Goal: Information Seeking & Learning: Compare options

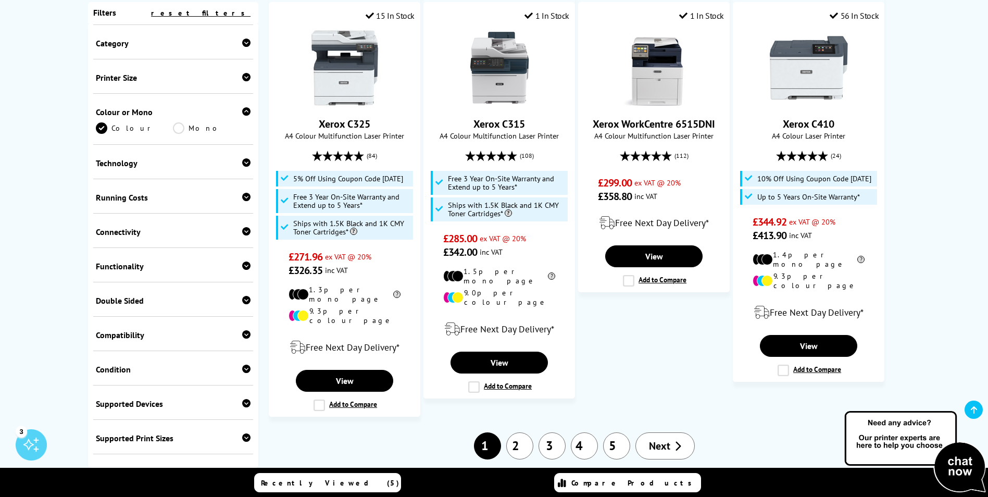
scroll to position [139, 0]
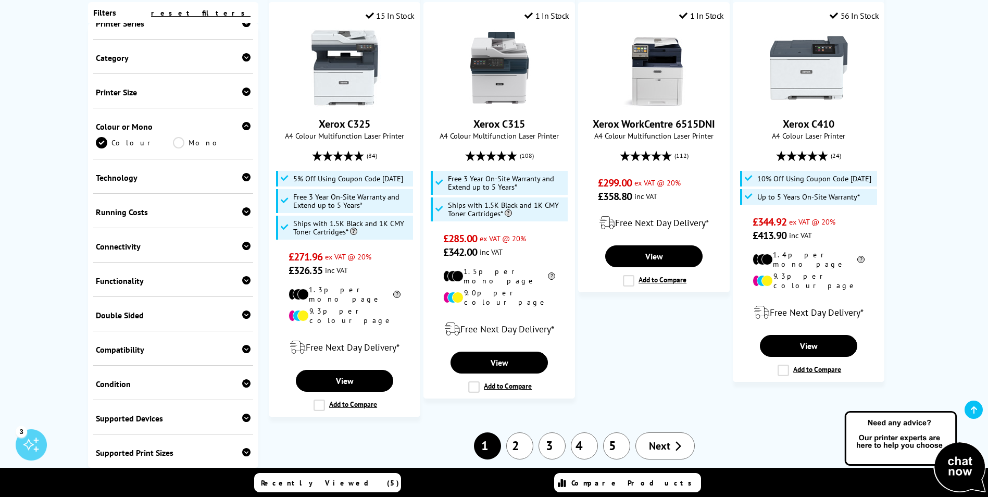
click at [170, 310] on div "Double Sided" at bounding box center [173, 315] width 155 height 10
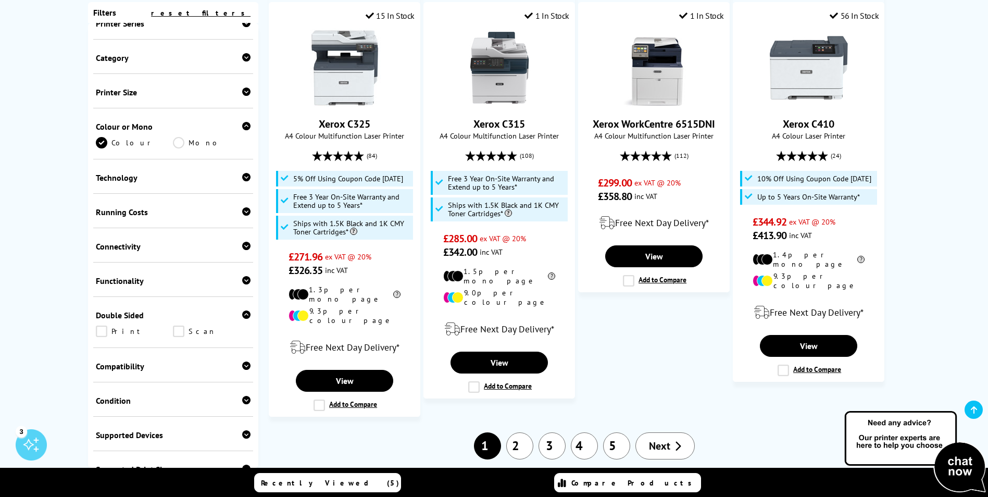
click at [106, 325] on link "Print" at bounding box center [135, 330] width 78 height 11
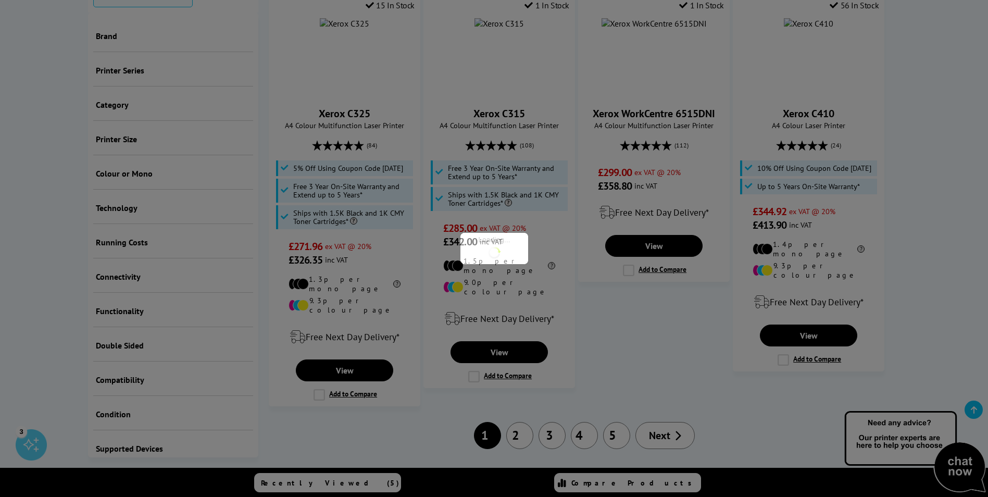
scroll to position [220, 0]
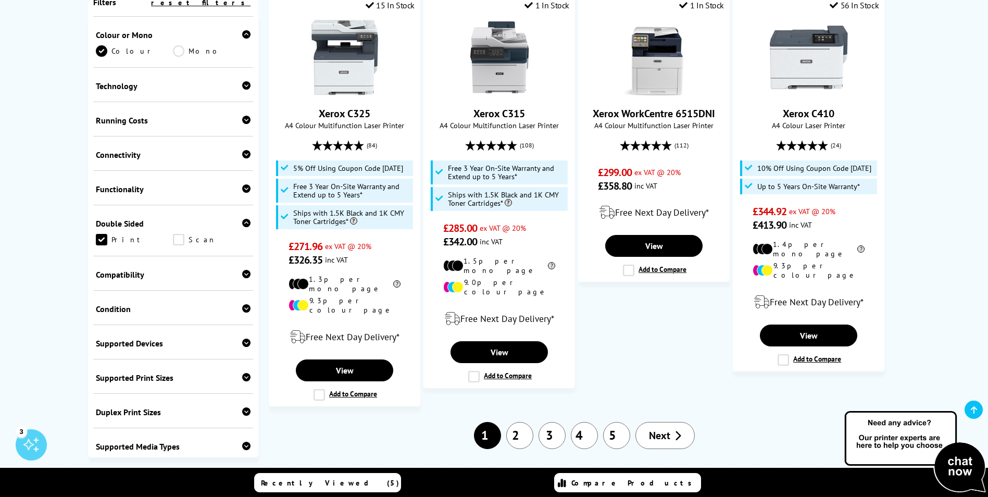
click at [177, 234] on link "Scan" at bounding box center [212, 239] width 78 height 11
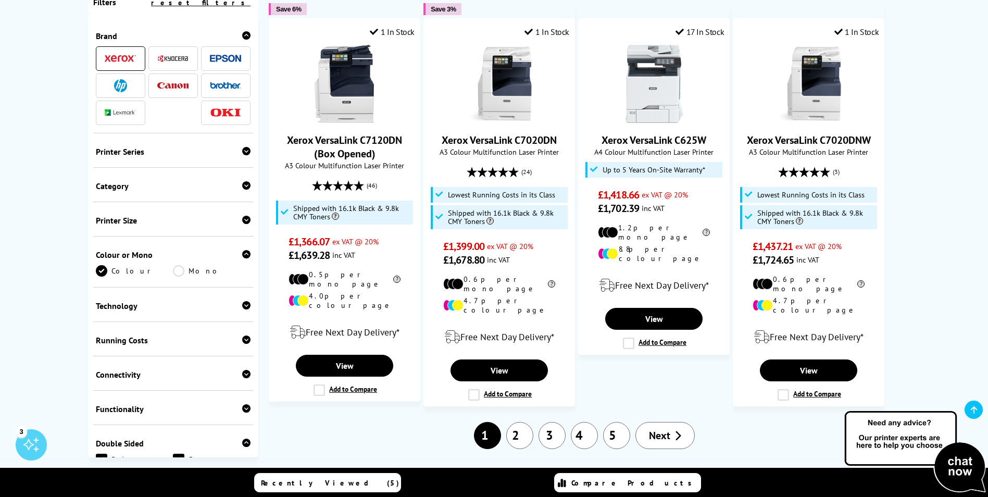
scroll to position [937, 0]
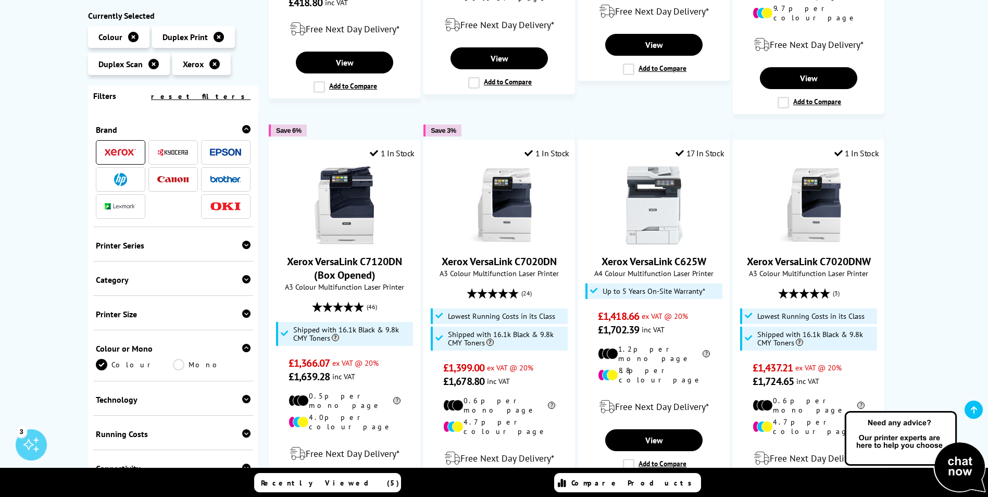
click at [243, 275] on icon at bounding box center [246, 279] width 8 height 8
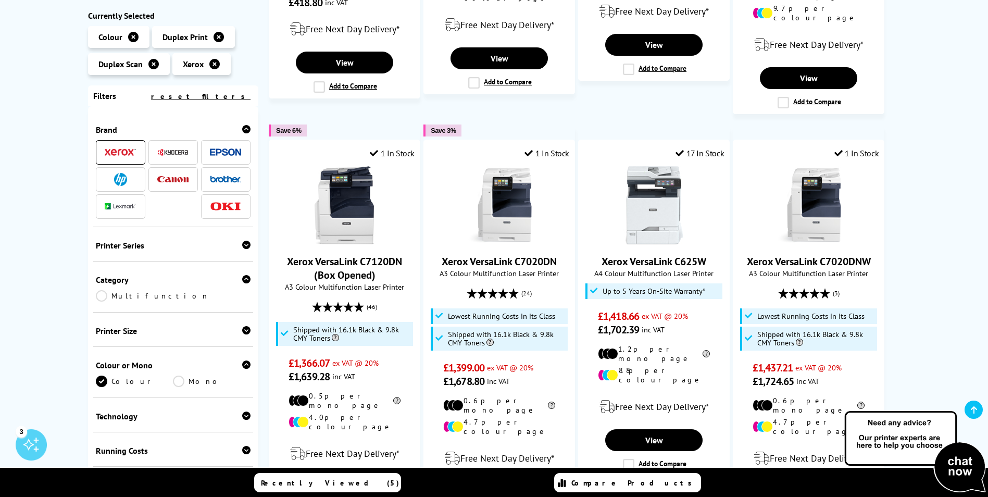
click at [243, 275] on icon at bounding box center [246, 279] width 8 height 8
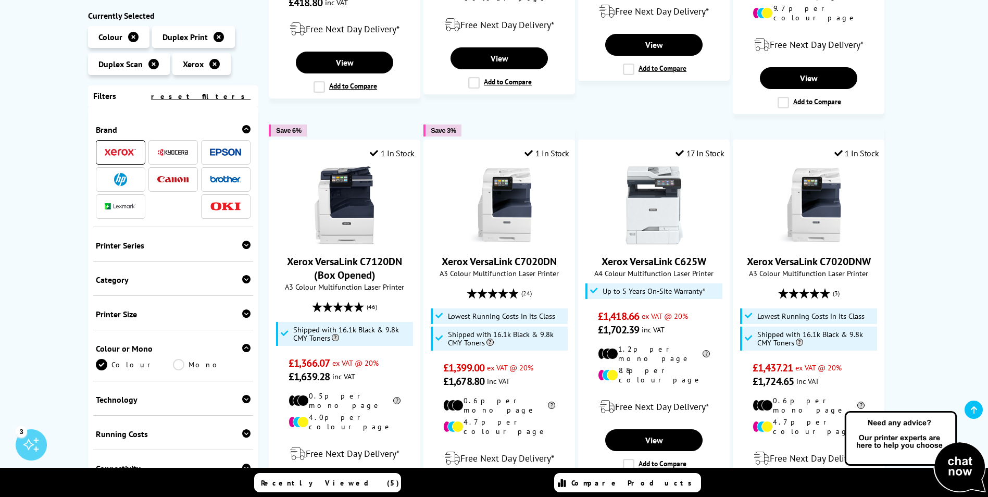
click at [228, 309] on div "Printer Size" at bounding box center [173, 314] width 155 height 10
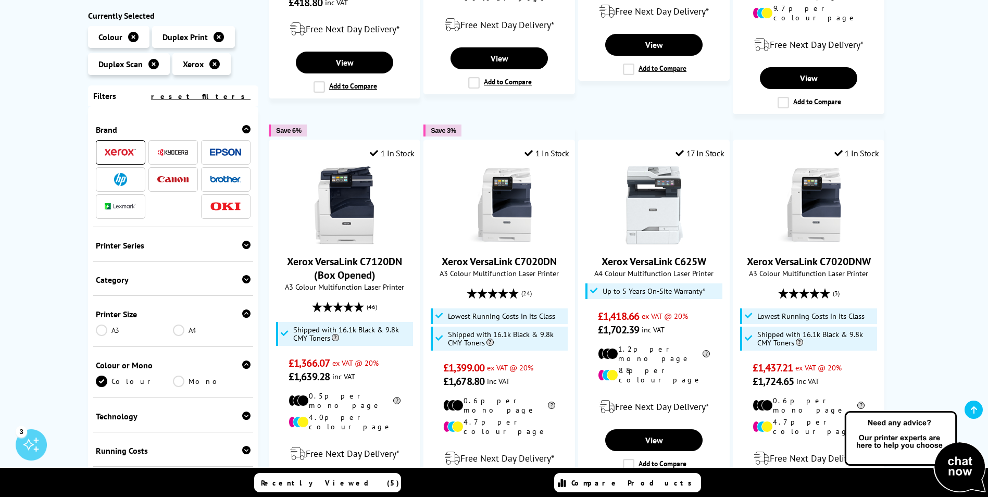
click at [173, 324] on link "A4" at bounding box center [212, 329] width 78 height 11
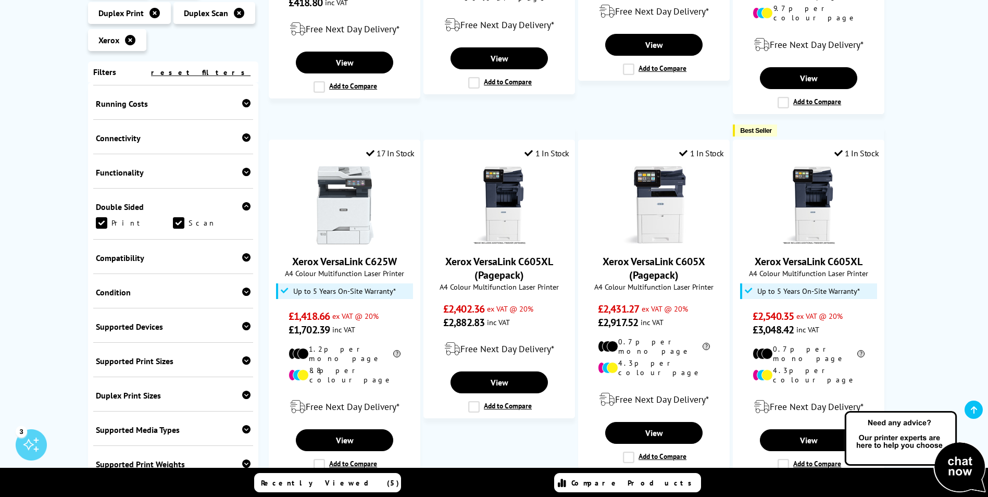
scroll to position [365, 0]
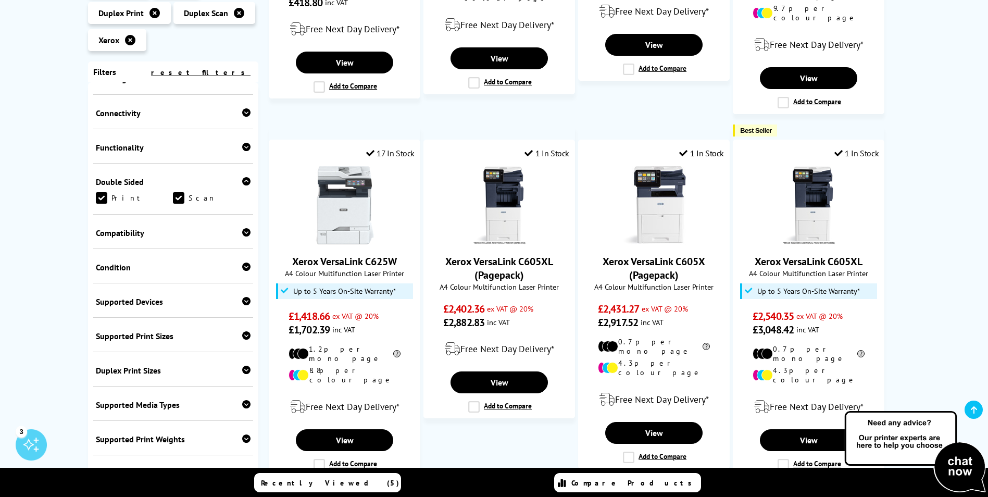
click at [185, 249] on div "Condition Box Opened" at bounding box center [173, 266] width 160 height 34
click at [242, 262] on icon at bounding box center [246, 266] width 8 height 8
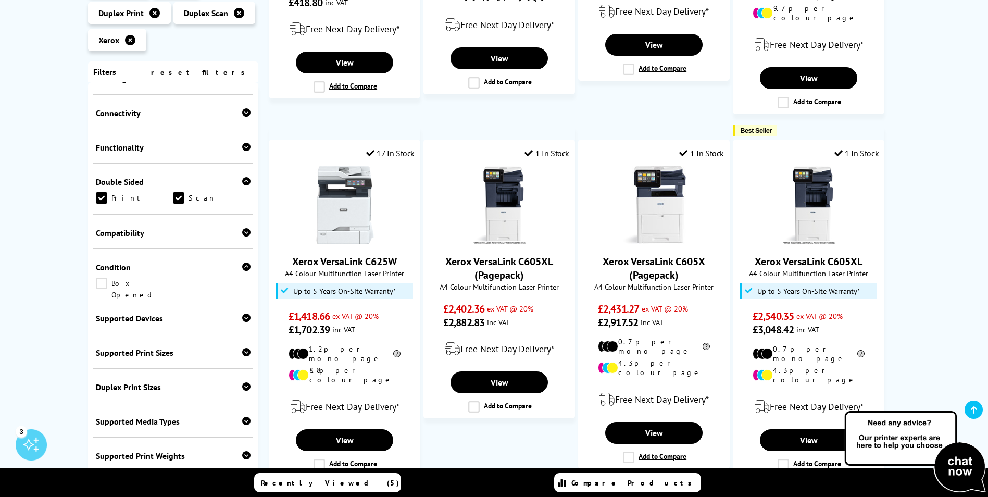
click at [242, 262] on icon at bounding box center [246, 266] width 8 height 8
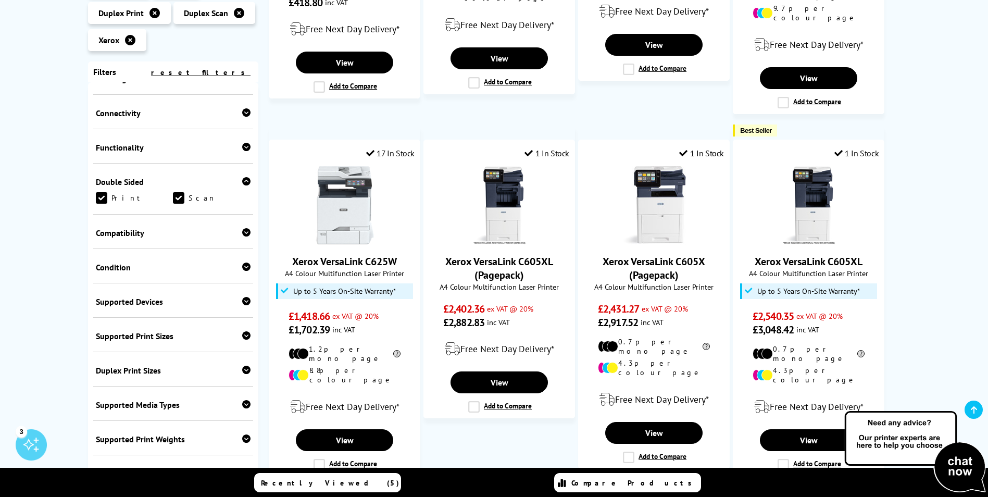
click at [244, 228] on div at bounding box center [246, 233] width 8 height 10
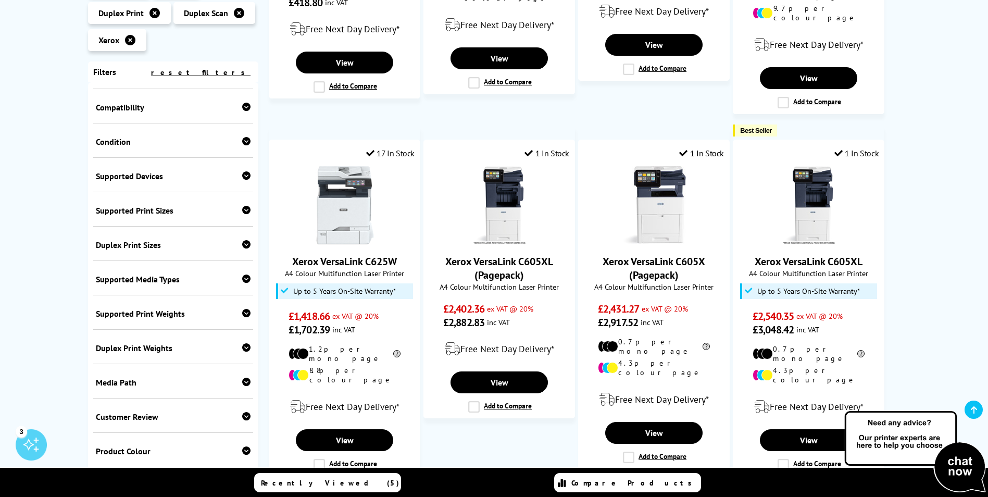
scroll to position [501, 0]
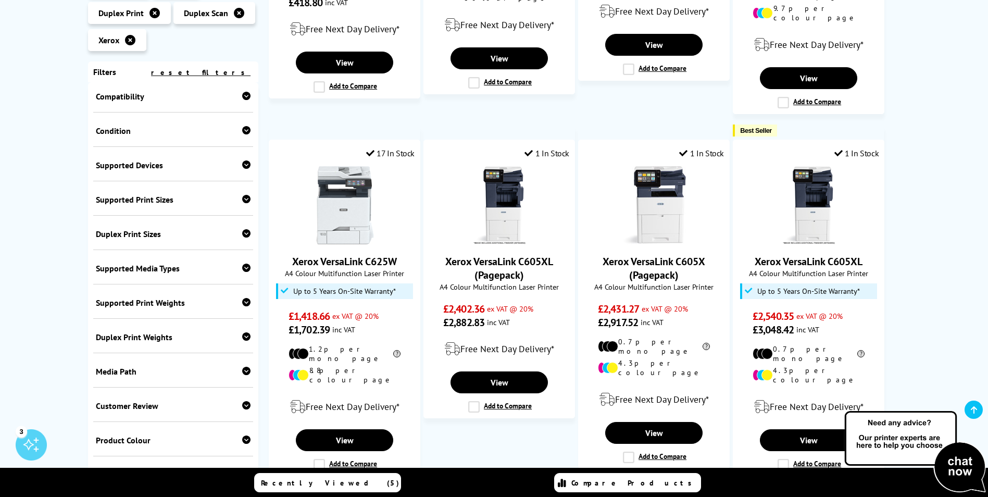
click at [242, 263] on icon at bounding box center [246, 267] width 8 height 8
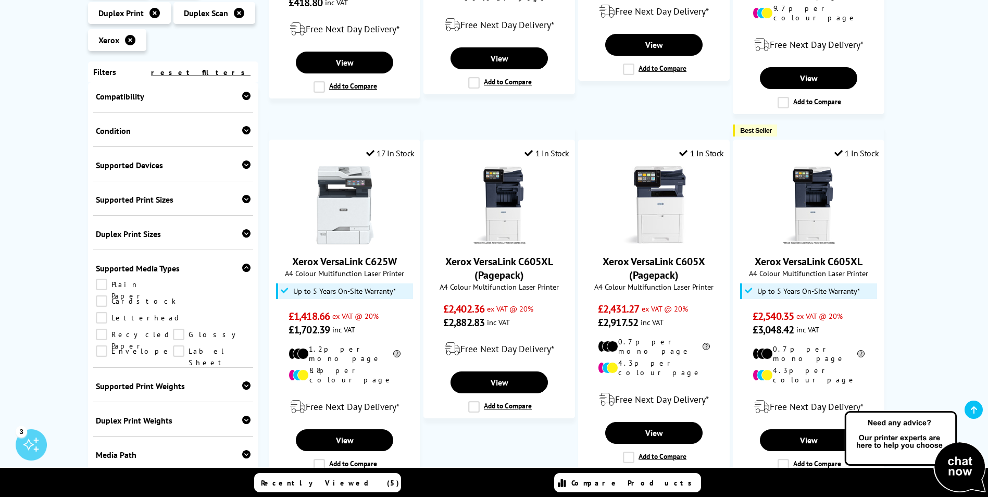
click at [242, 263] on icon at bounding box center [246, 267] width 8 height 8
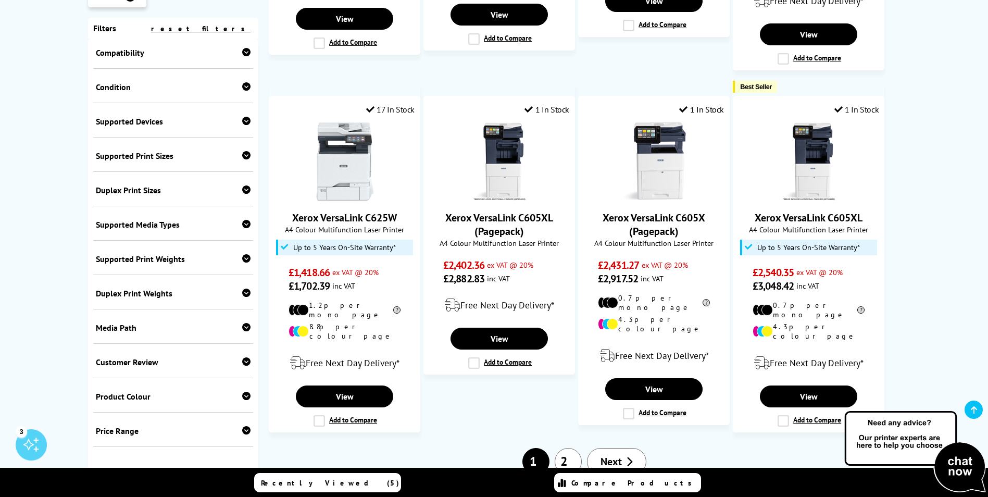
scroll to position [1041, 0]
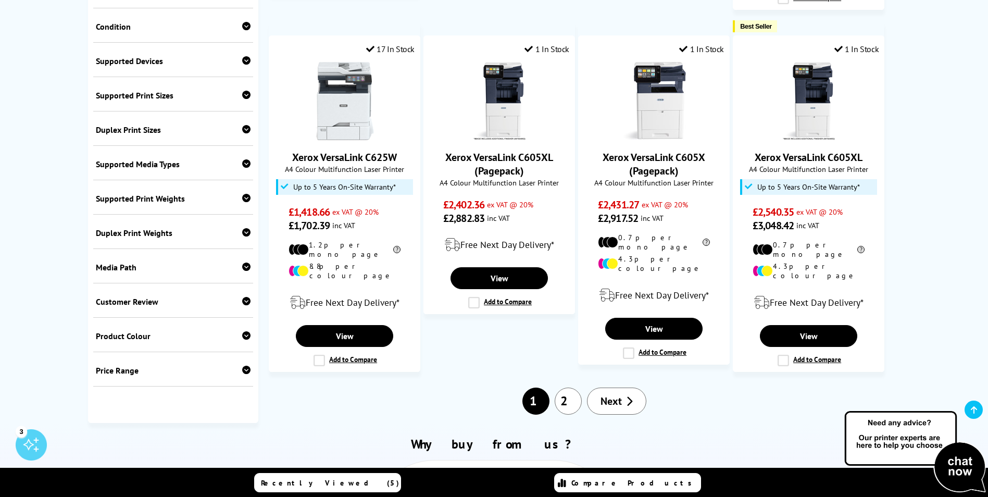
click at [246, 366] on icon at bounding box center [246, 370] width 8 height 8
click at [233, 402] on select "0 100 200 300 400 500 600 700 800 900 1000 2000 3000 4000 5000 6000 8000 10000 …" at bounding box center [212, 408] width 78 height 13
select select "600"
click at [173, 402] on select "0 100 200 300 400 500 600 700 800 900 1000 2000 3000 4000 5000 6000 8000 10000 …" at bounding box center [212, 408] width 78 height 13
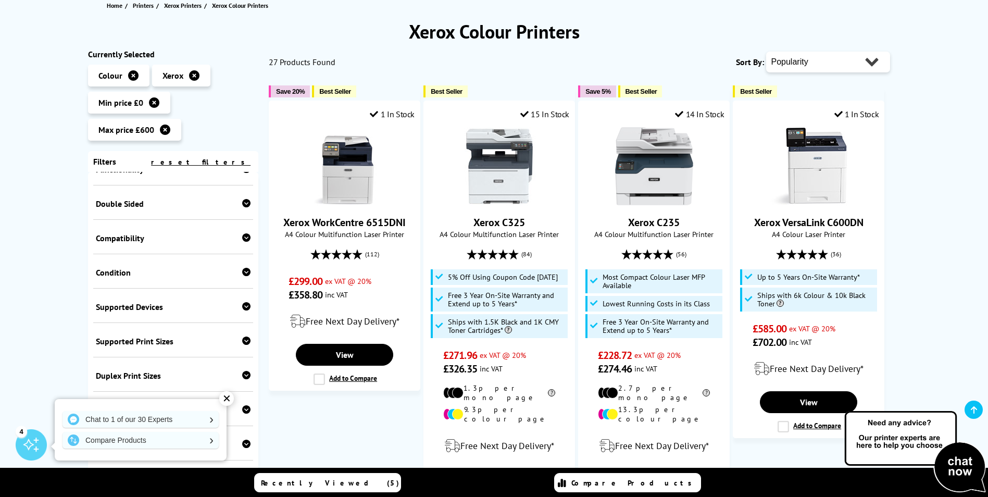
scroll to position [104, 0]
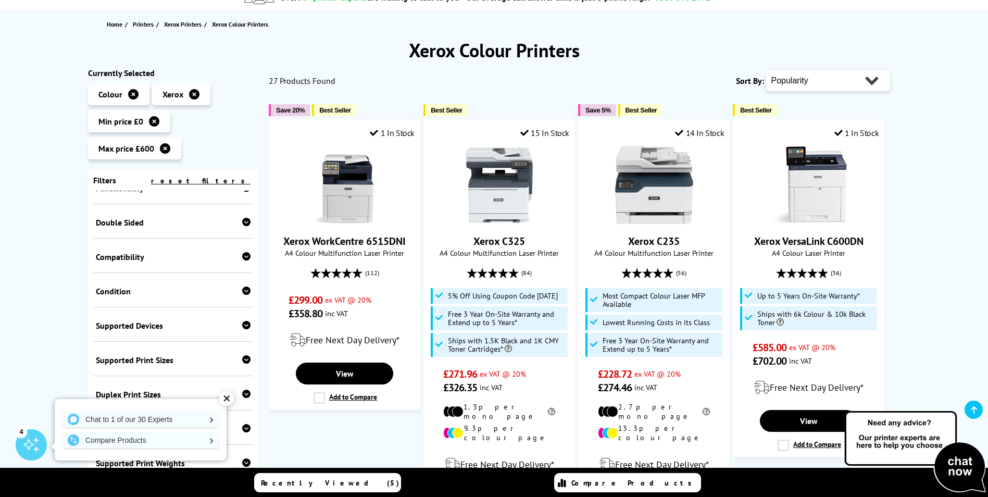
click at [847, 78] on select "Popularity Rating Price - Low to High Price - High to Low Running Costs - Low t…" at bounding box center [828, 80] width 124 height 21
select select "Price Ascending"
click at [766, 70] on select "Popularity Rating Price - Low to High Price - High to Low Running Costs - Low t…" at bounding box center [828, 80] width 124 height 21
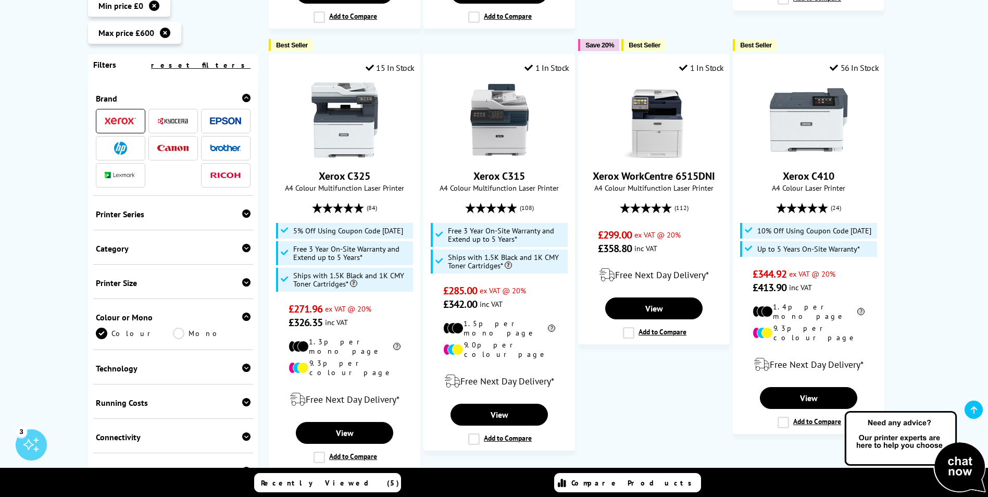
scroll to position [1094, 0]
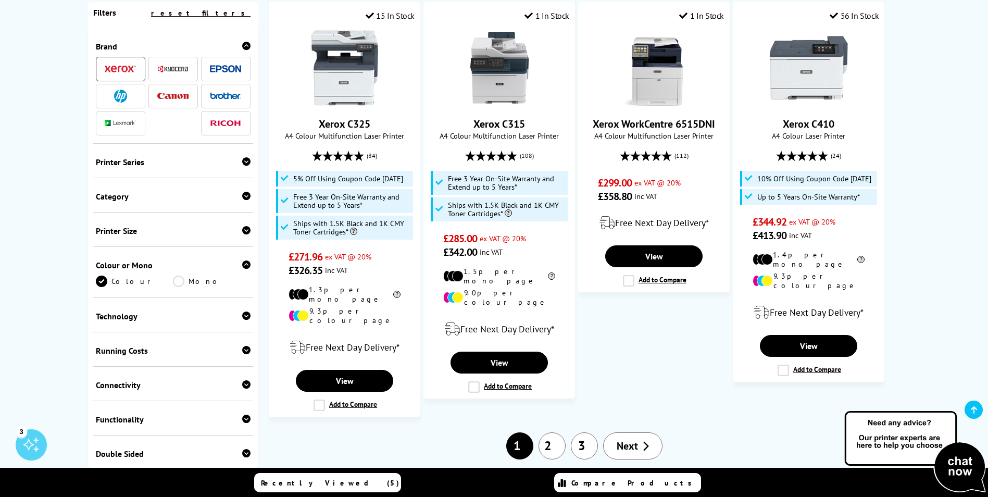
click at [555, 432] on link "2" at bounding box center [551, 445] width 27 height 27
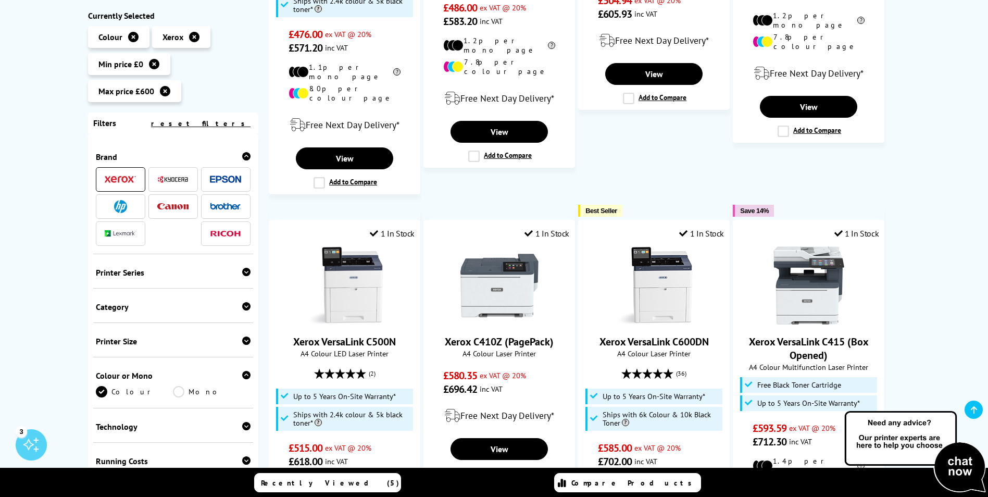
scroll to position [833, 0]
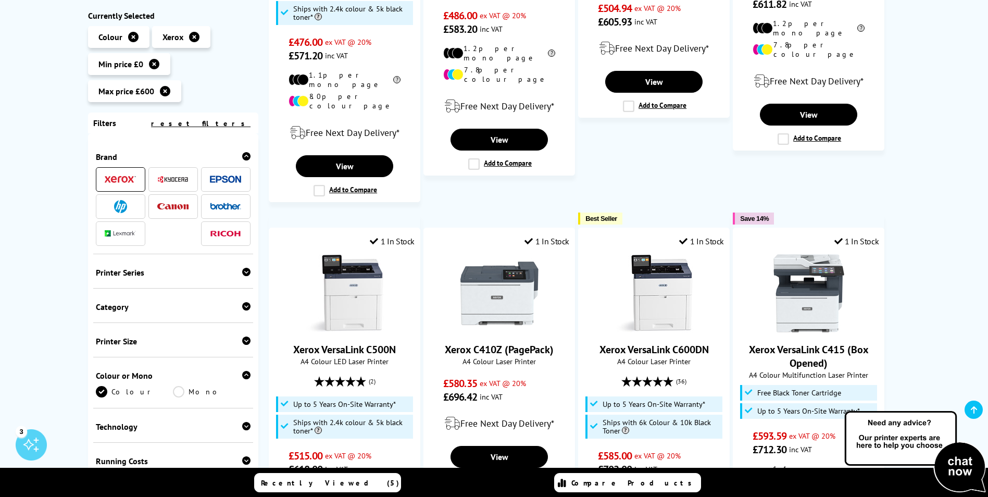
click at [131, 177] on img at bounding box center [120, 179] width 31 height 7
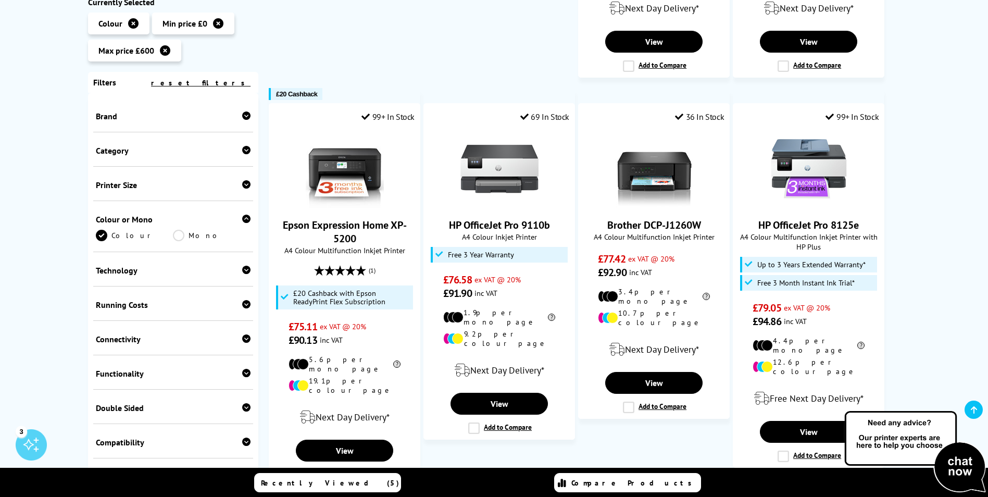
scroll to position [1094, 0]
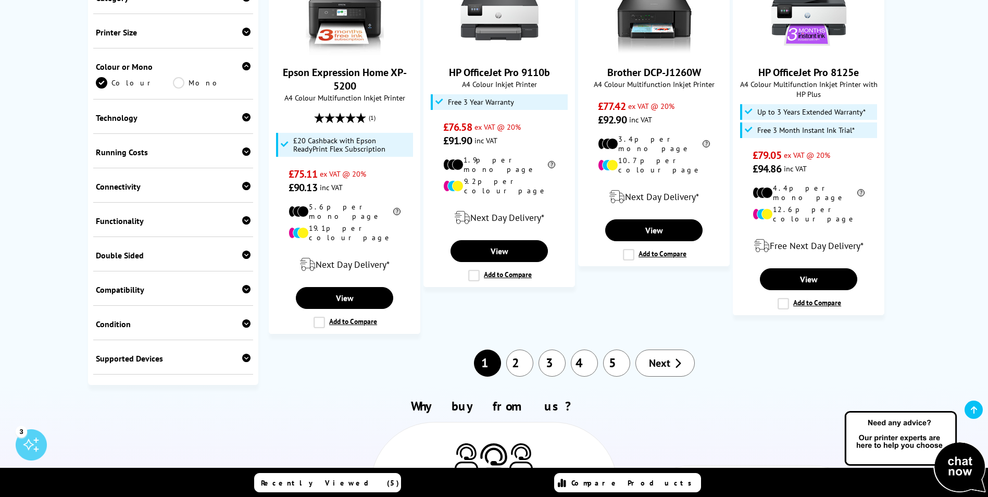
click at [236, 216] on div "Functionality" at bounding box center [173, 221] width 155 height 10
click at [249, 306] on div "Condition Box Opened Ex-Demo" at bounding box center [173, 323] width 160 height 34
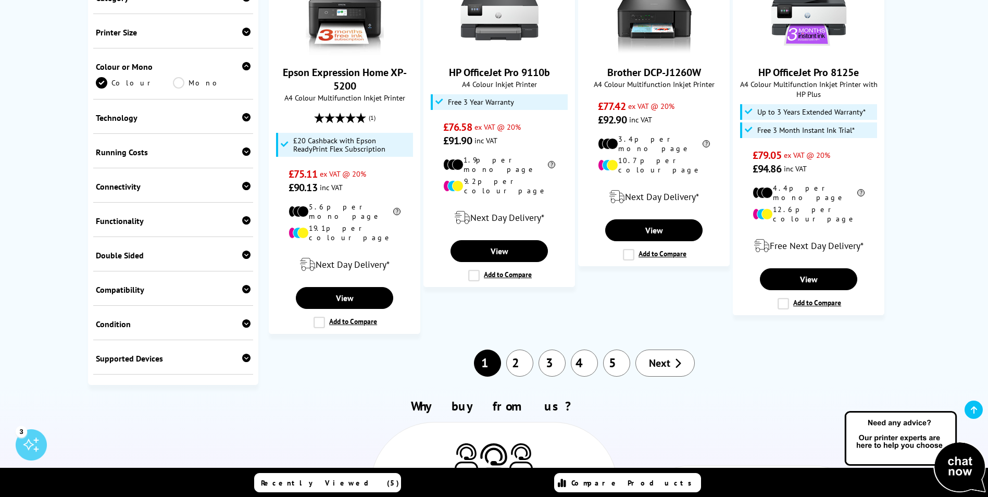
click at [243, 319] on icon at bounding box center [246, 323] width 8 height 8
click at [247, 354] on icon at bounding box center [246, 358] width 8 height 8
click at [245, 354] on icon at bounding box center [246, 358] width 8 height 8
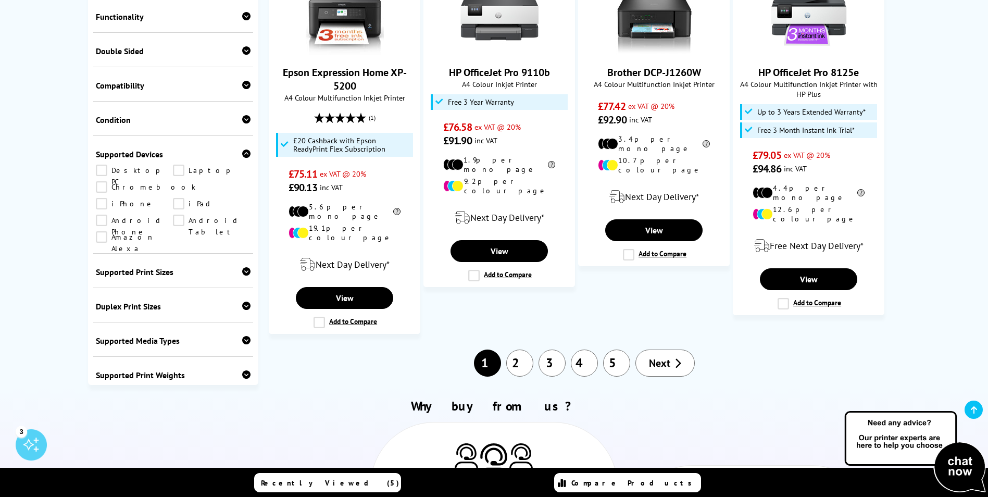
scroll to position [208, 0]
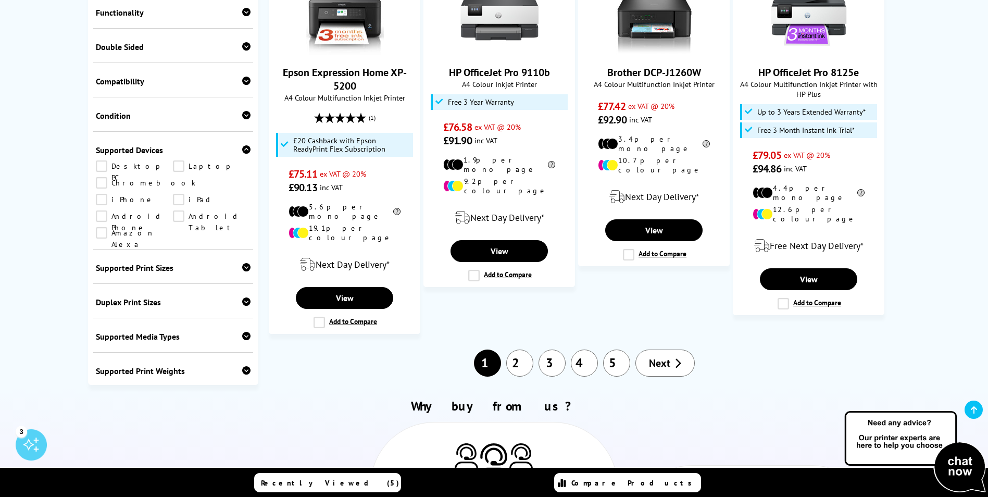
click at [207, 262] on div "Supported Print Sizes" at bounding box center [173, 267] width 155 height 10
click at [237, 249] on div "Supported Print Sizes A1 A2 A3 A3+ A4 A5 A6" at bounding box center [173, 299] width 160 height 101
click at [555, 349] on link "3" at bounding box center [551, 362] width 27 height 27
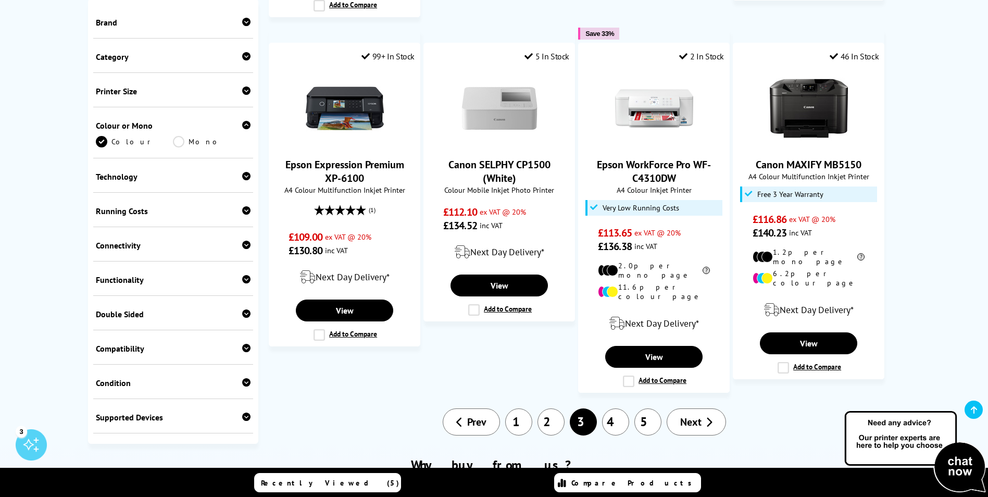
scroll to position [989, 0]
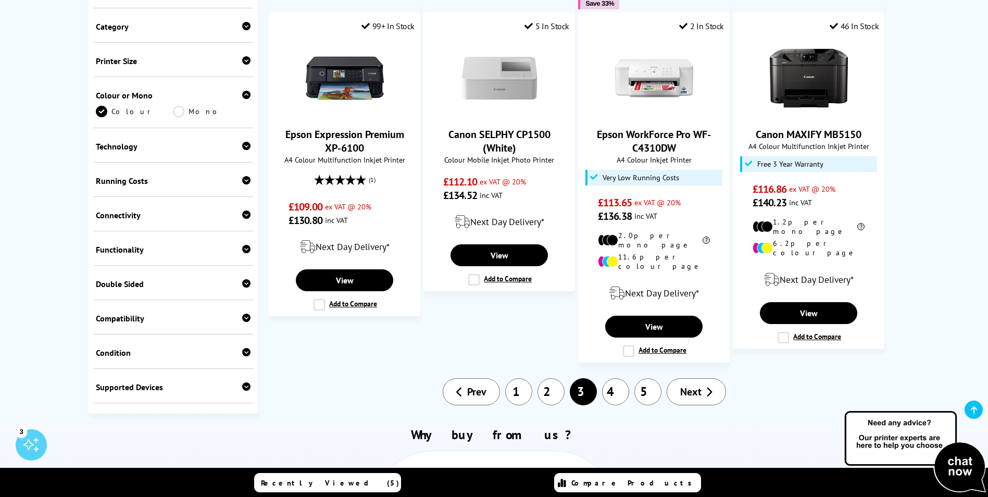
click at [649, 378] on link "5" at bounding box center [647, 391] width 27 height 27
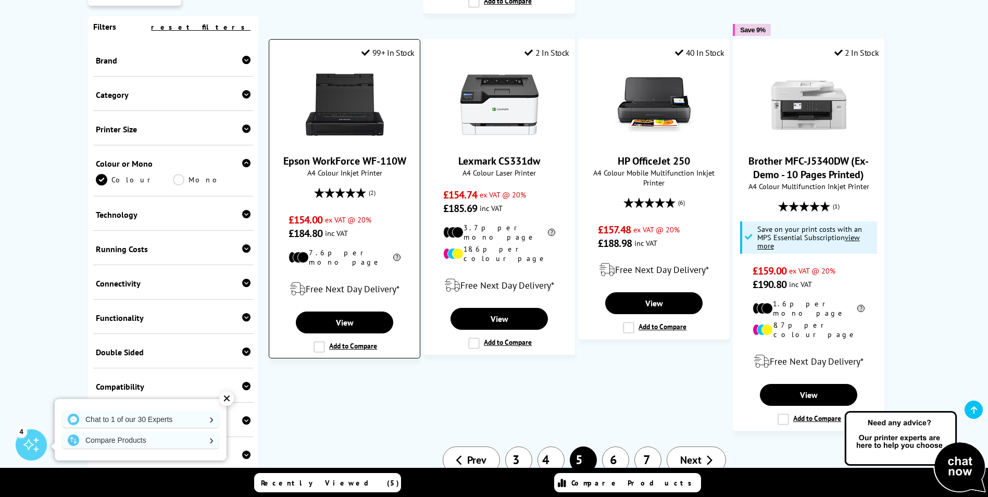
scroll to position [1094, 0]
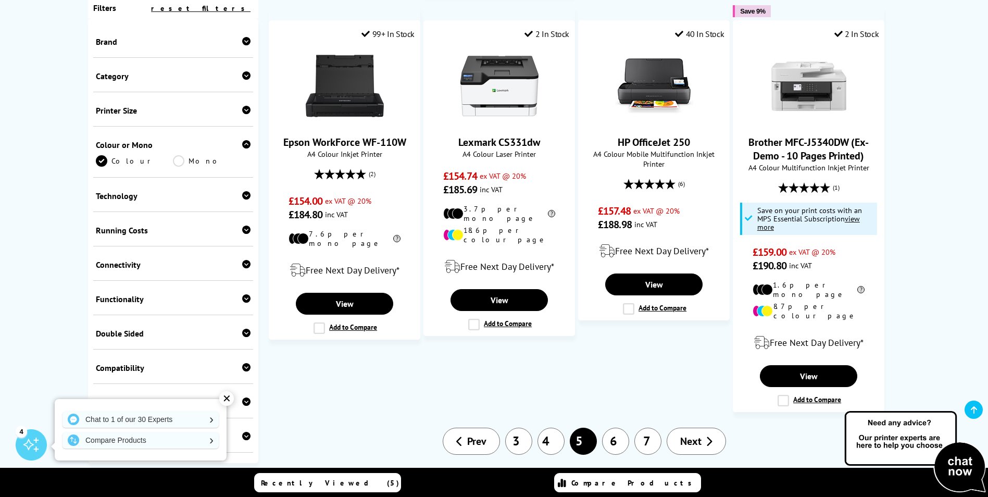
click at [647, 428] on link "7" at bounding box center [647, 441] width 27 height 27
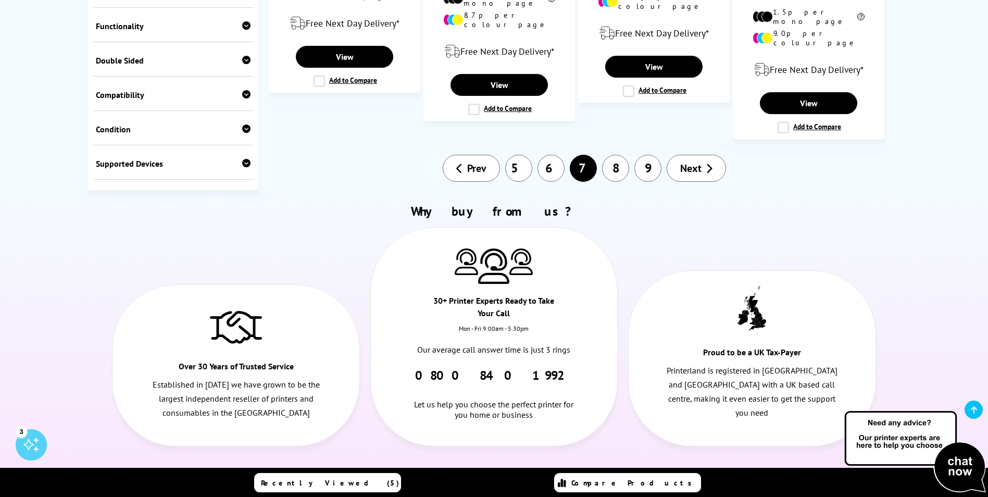
scroll to position [1406, 0]
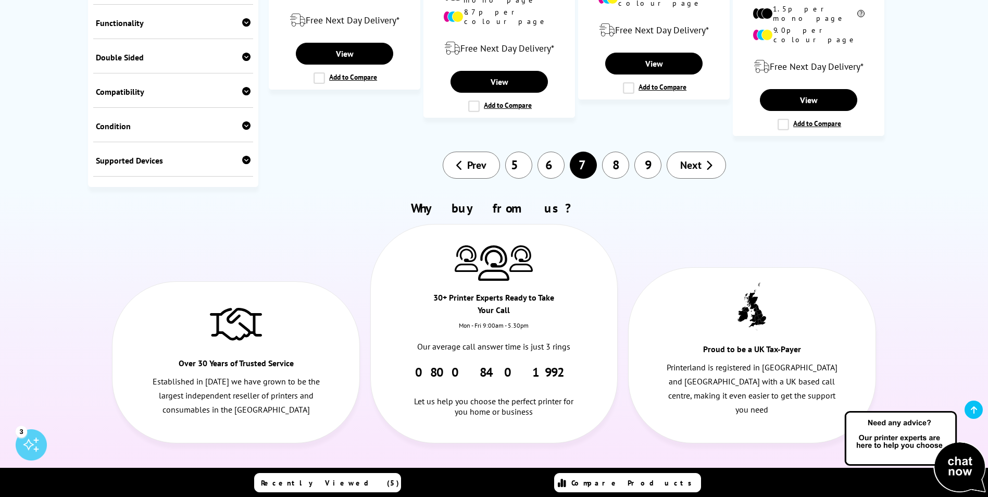
click at [647, 152] on link "9" at bounding box center [647, 165] width 27 height 27
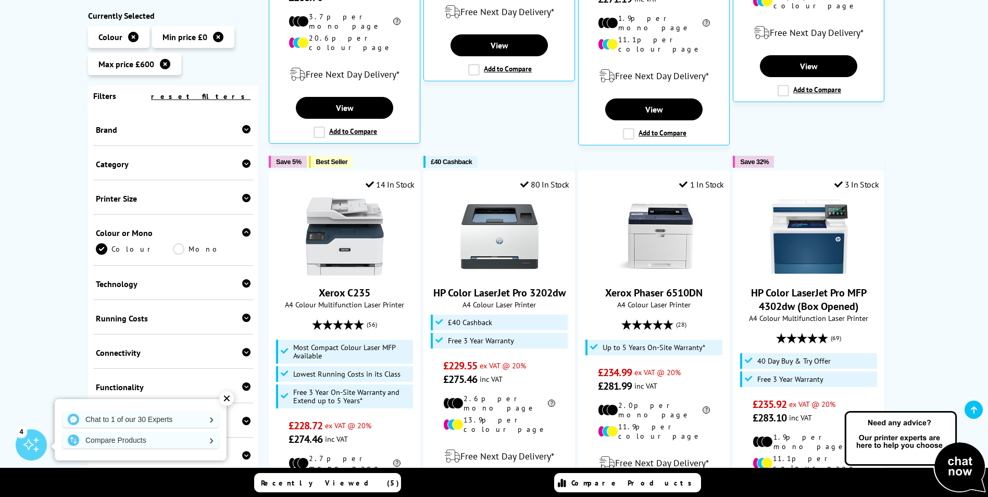
scroll to position [260, 0]
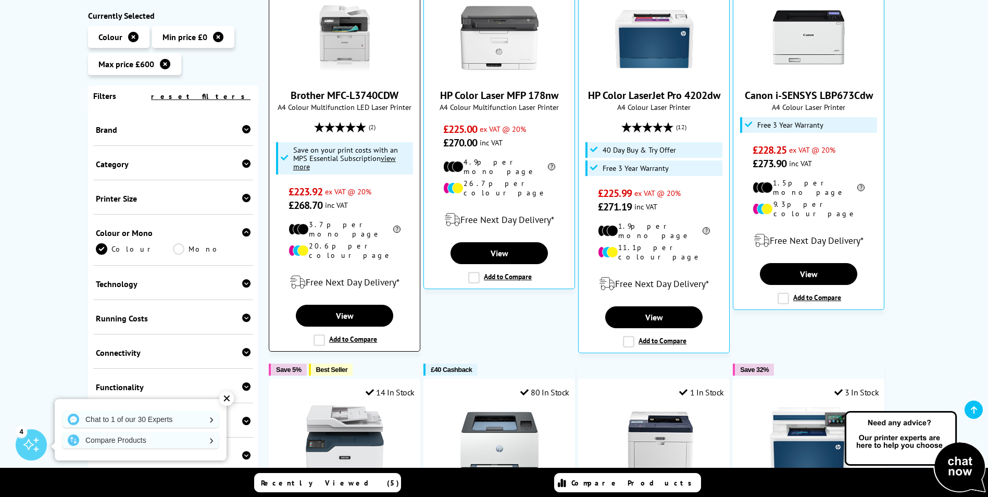
click at [318, 334] on label "Add to Compare" at bounding box center [345, 339] width 64 height 11
click at [0, 0] on input "Add to Compare" at bounding box center [0, 0] width 0 height 0
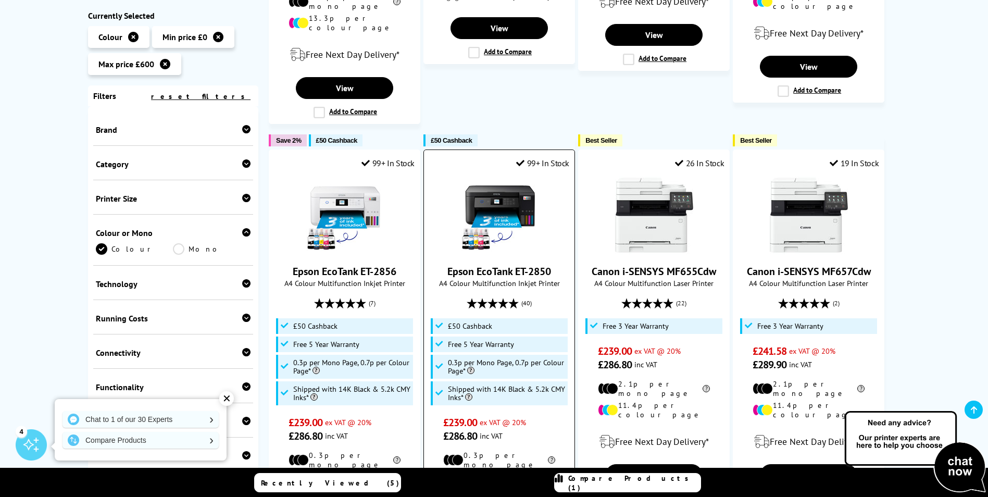
scroll to position [990, 0]
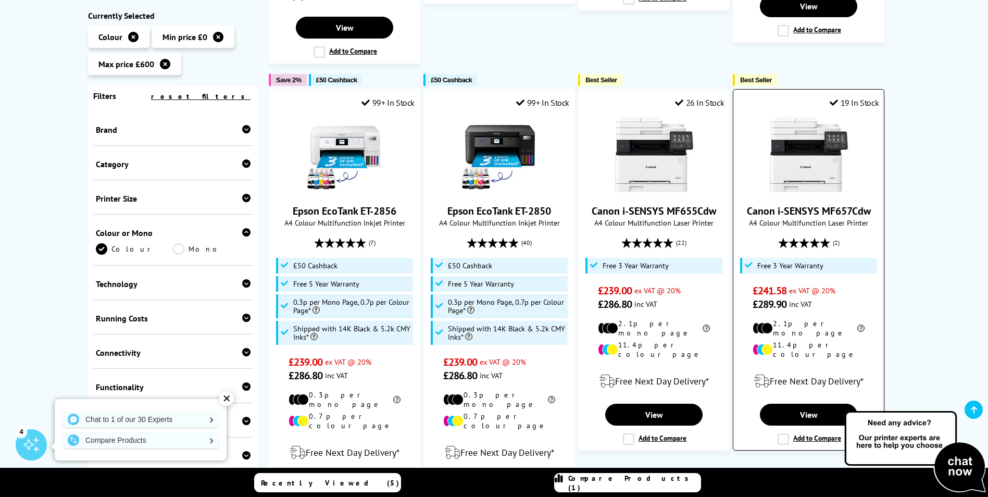
click at [783, 433] on label "Add to Compare" at bounding box center [809, 438] width 64 height 11
click at [0, 0] on input "Add to Compare" at bounding box center [0, 0] width 0 height 0
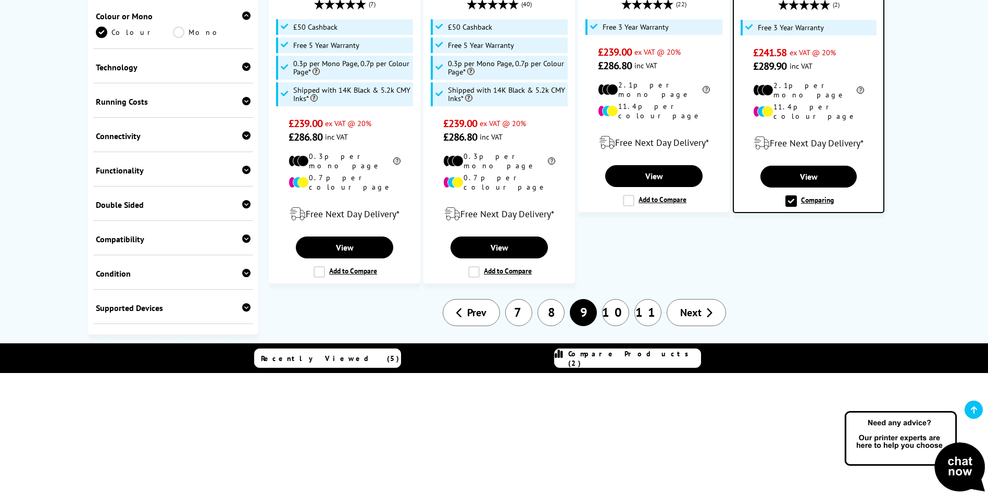
scroll to position [1250, 0]
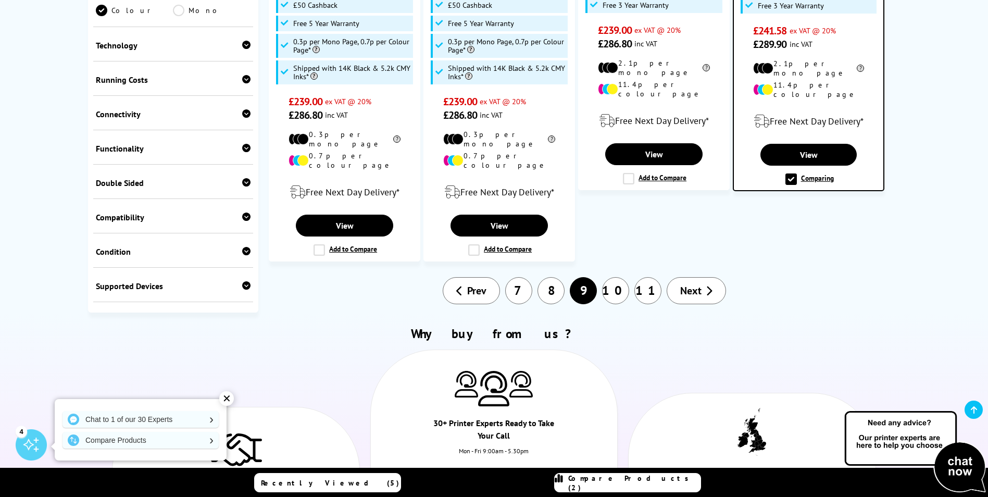
click at [642, 277] on link "11" at bounding box center [647, 290] width 27 height 27
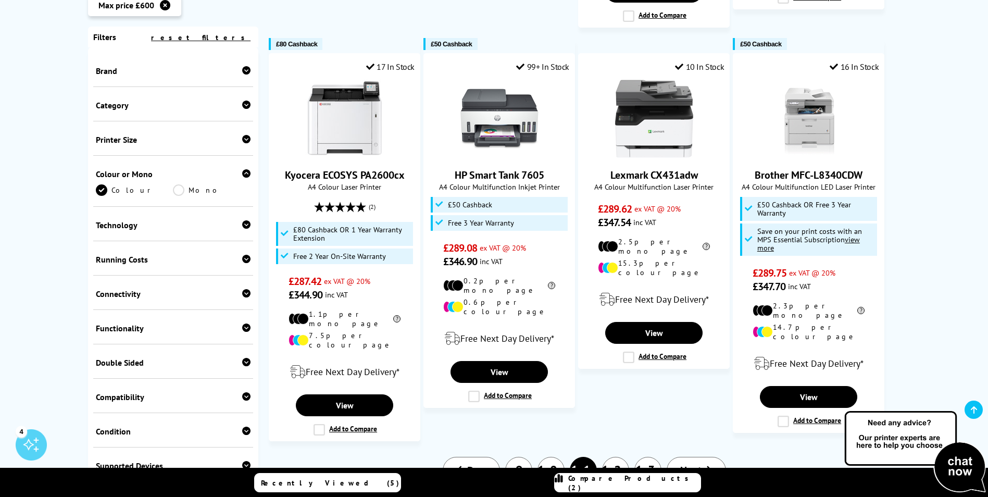
scroll to position [1094, 0]
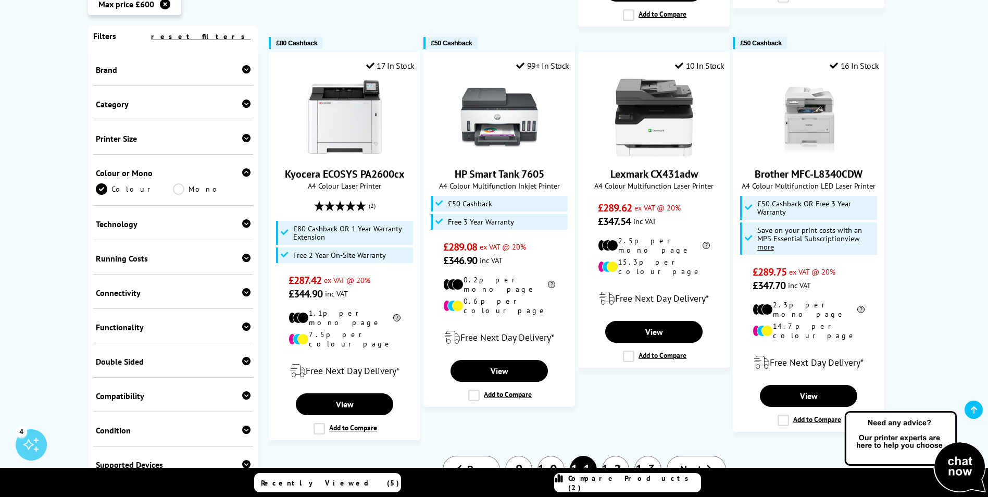
click at [612, 456] on link "12" at bounding box center [615, 469] width 27 height 27
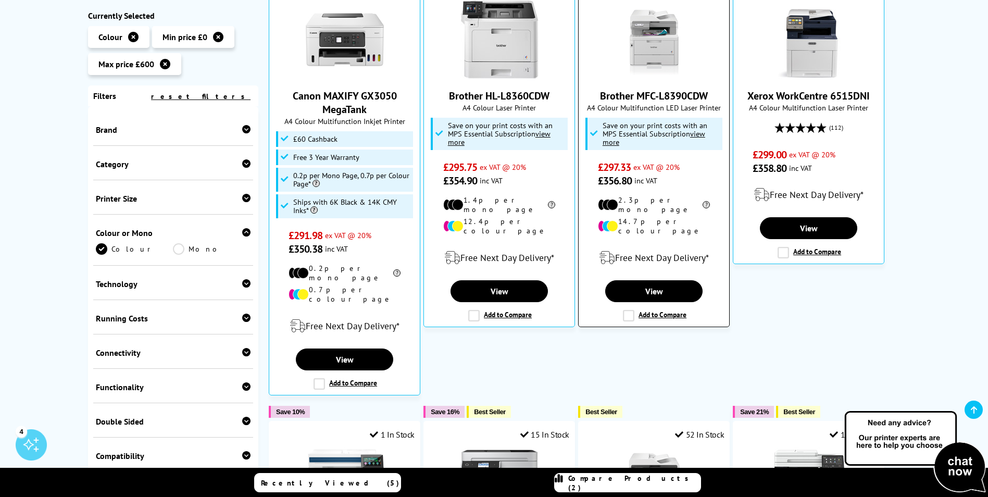
scroll to position [260, 0]
click at [626, 309] on label "Add to Compare" at bounding box center [655, 314] width 64 height 11
click at [0, 0] on input "Add to Compare" at bounding box center [0, 0] width 0 height 0
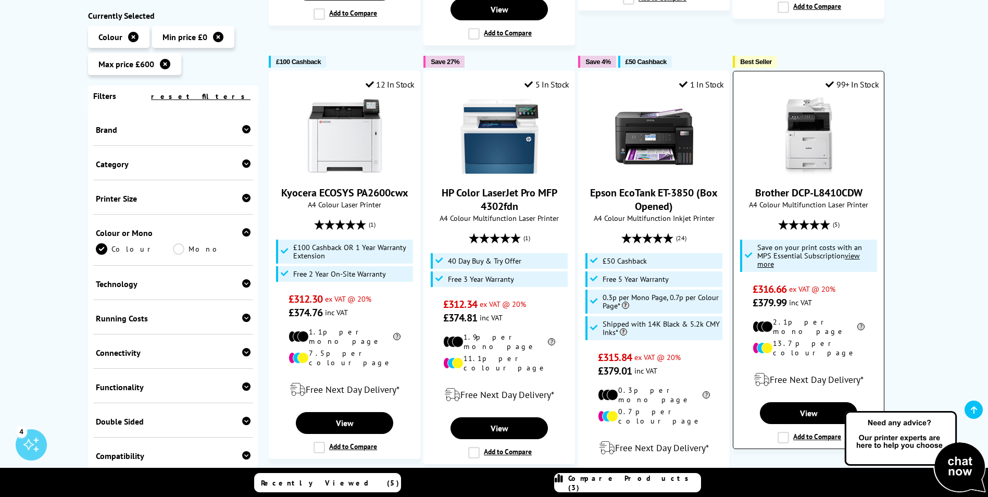
scroll to position [1041, 0]
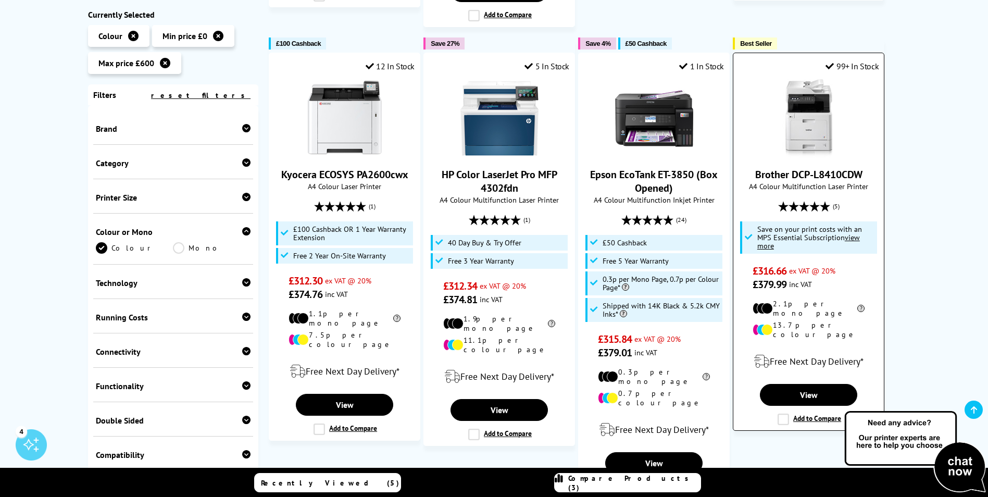
click at [784, 413] on label "Add to Compare" at bounding box center [809, 418] width 64 height 11
click at [0, 0] on input "Add to Compare" at bounding box center [0, 0] width 0 height 0
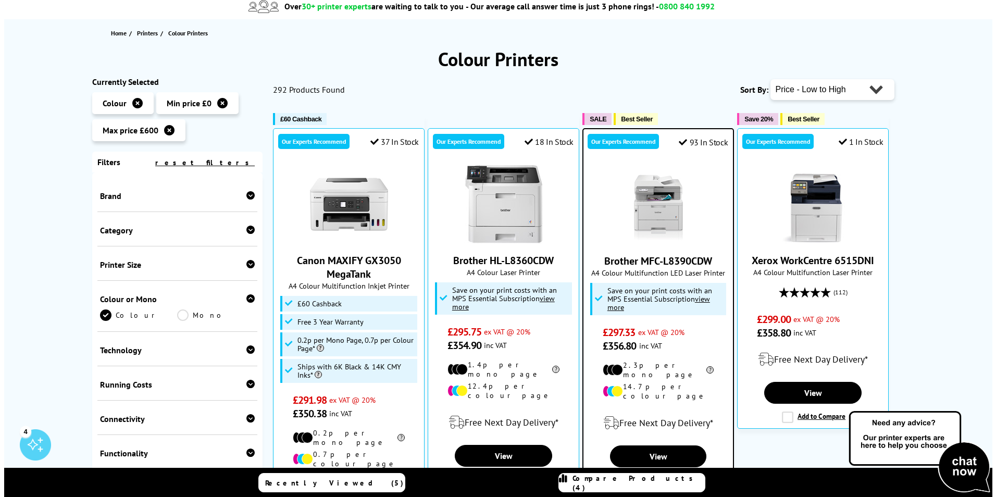
scroll to position [0, 0]
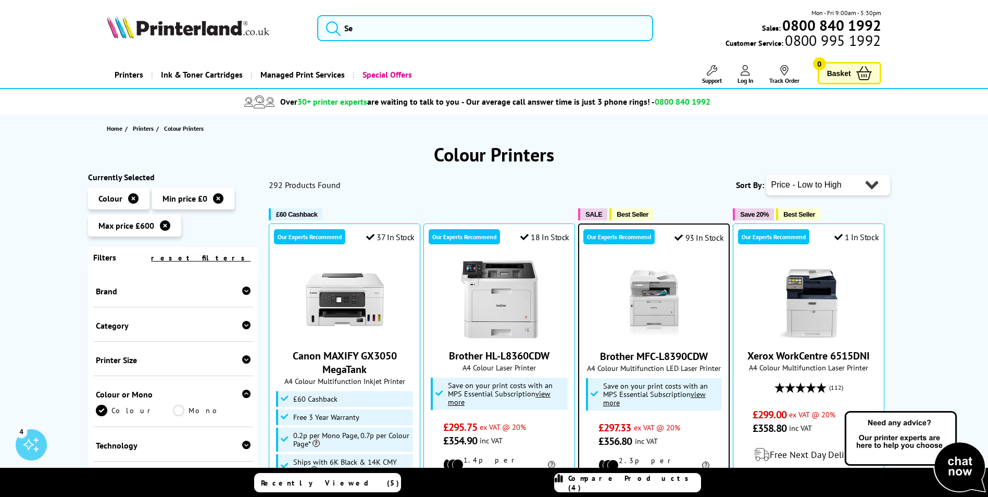
click at [617, 480] on span "Compare Products (4)" at bounding box center [634, 482] width 132 height 19
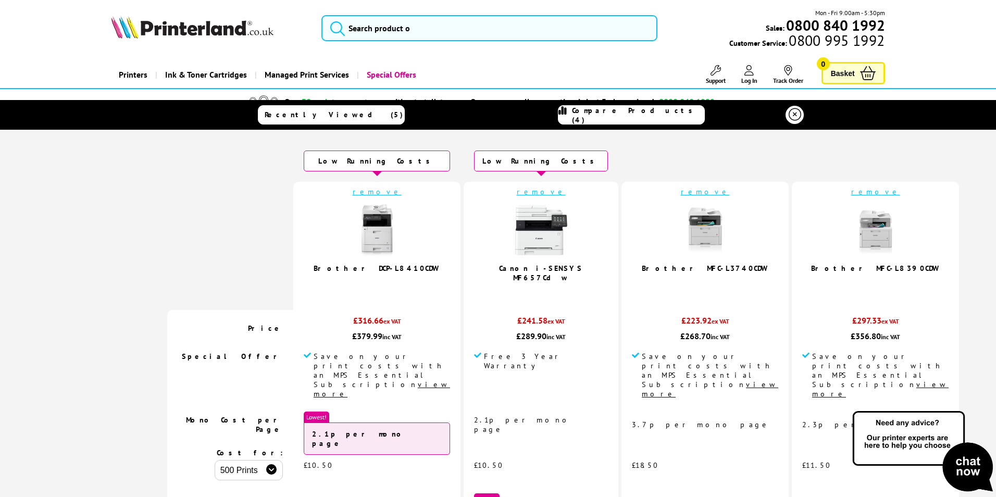
click at [681, 193] on link "remove" at bounding box center [705, 191] width 49 height 9
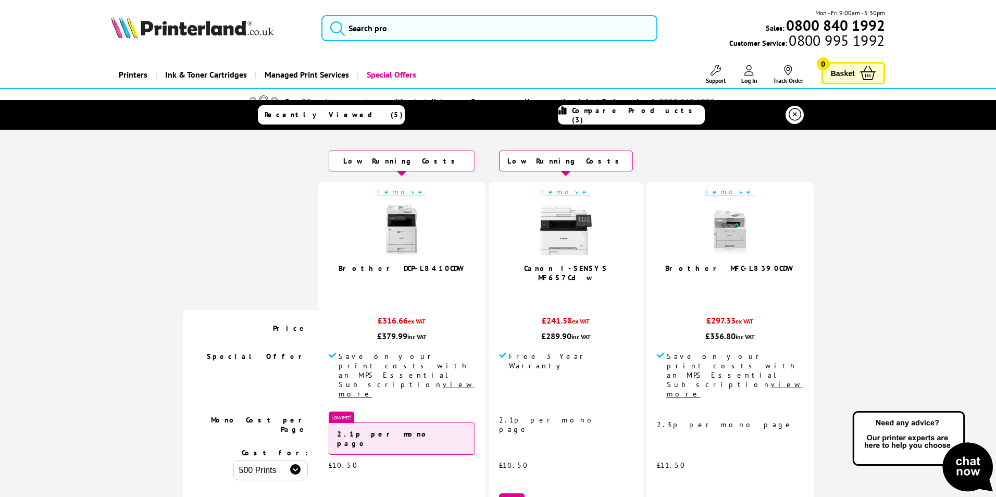
click at [792, 117] on icon at bounding box center [794, 114] width 12 height 12
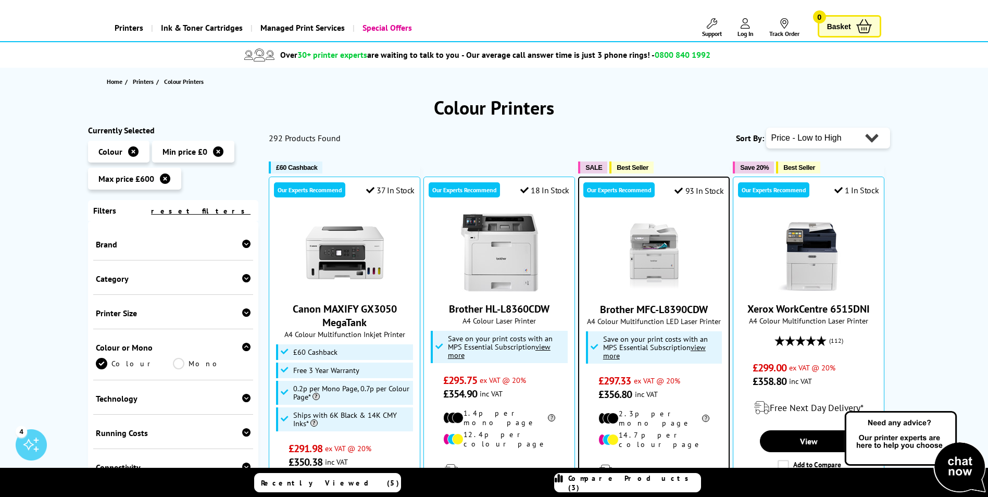
scroll to position [52, 0]
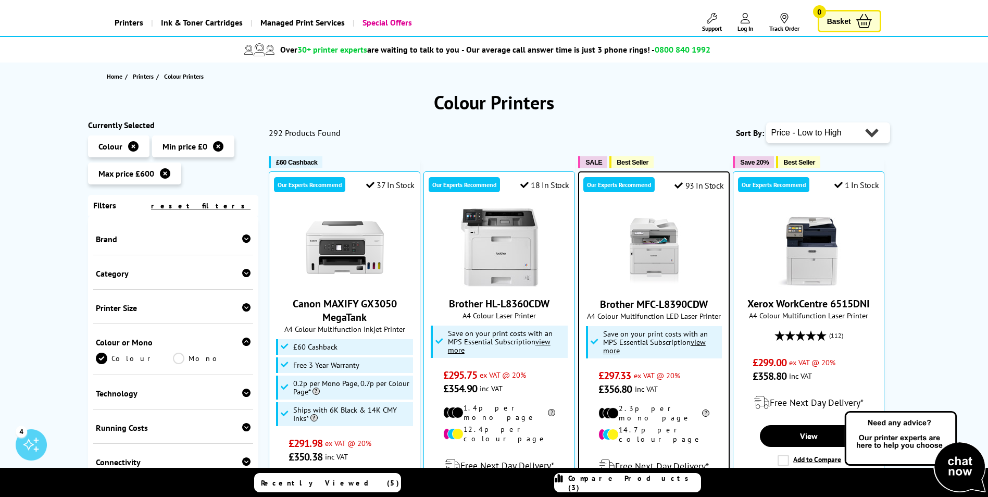
click at [242, 238] on icon at bounding box center [246, 238] width 8 height 8
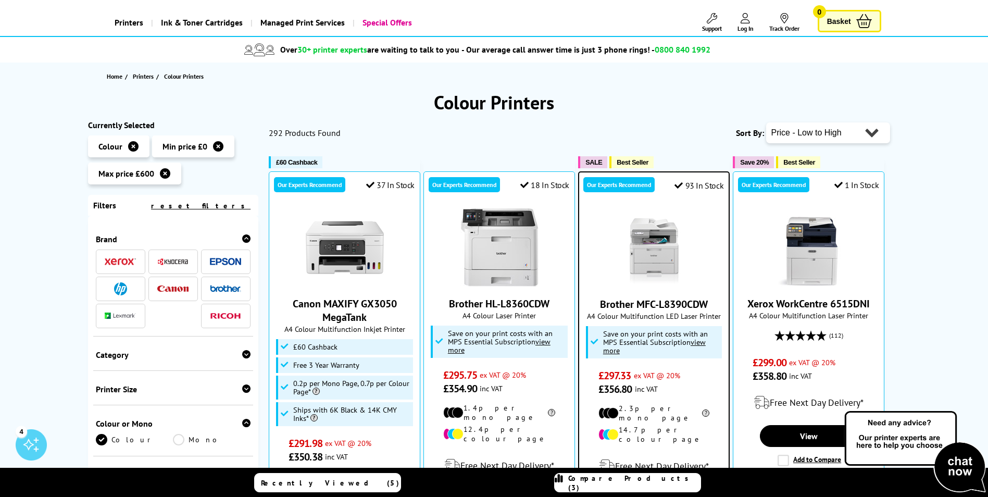
click at [169, 262] on img at bounding box center [172, 262] width 31 height 8
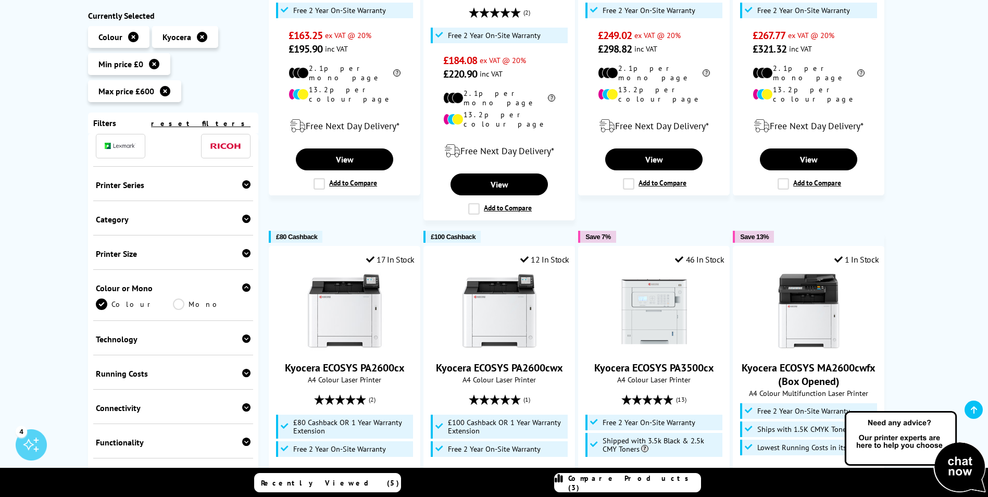
scroll to position [104, 0]
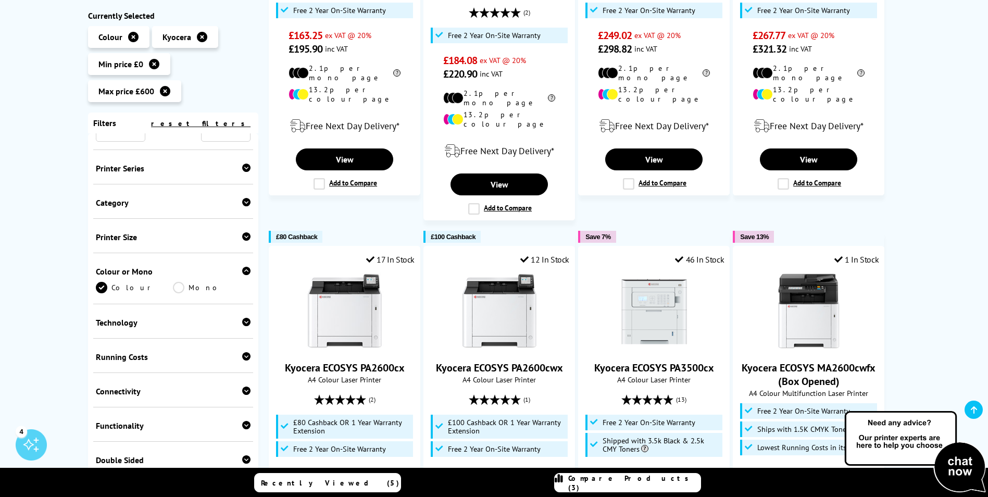
click at [239, 202] on div "Category" at bounding box center [173, 202] width 155 height 10
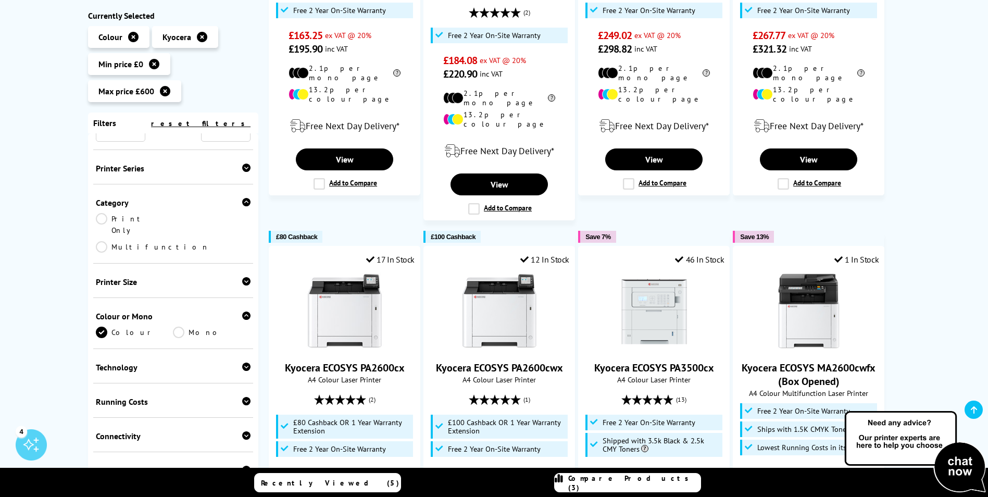
click at [243, 203] on icon at bounding box center [246, 202] width 8 height 8
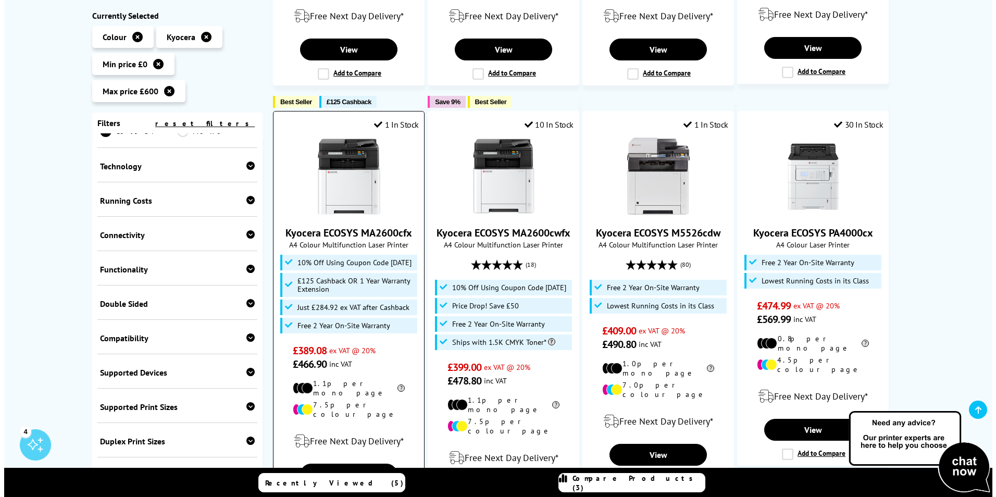
scroll to position [937, 0]
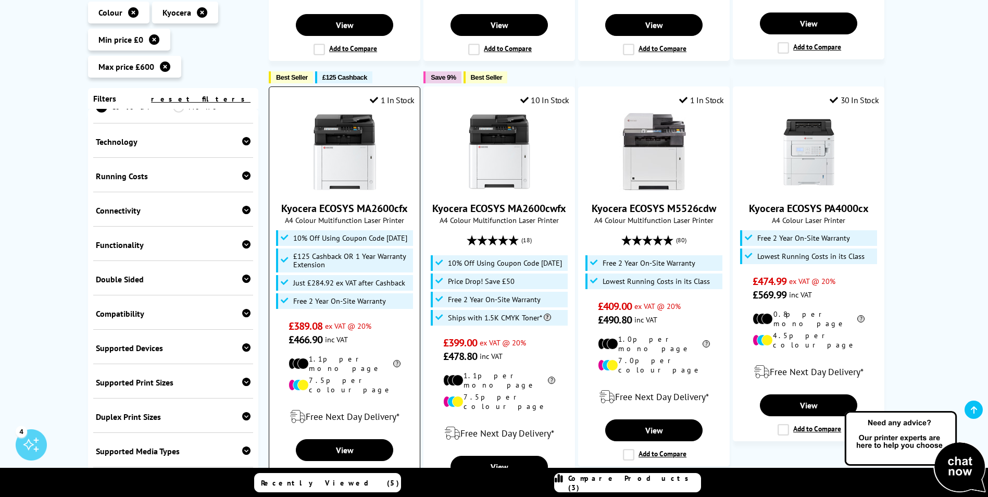
click at [322, 469] on label "Add to Compare" at bounding box center [345, 474] width 64 height 11
click at [0, 0] on input "Add to Compare" at bounding box center [0, 0] width 0 height 0
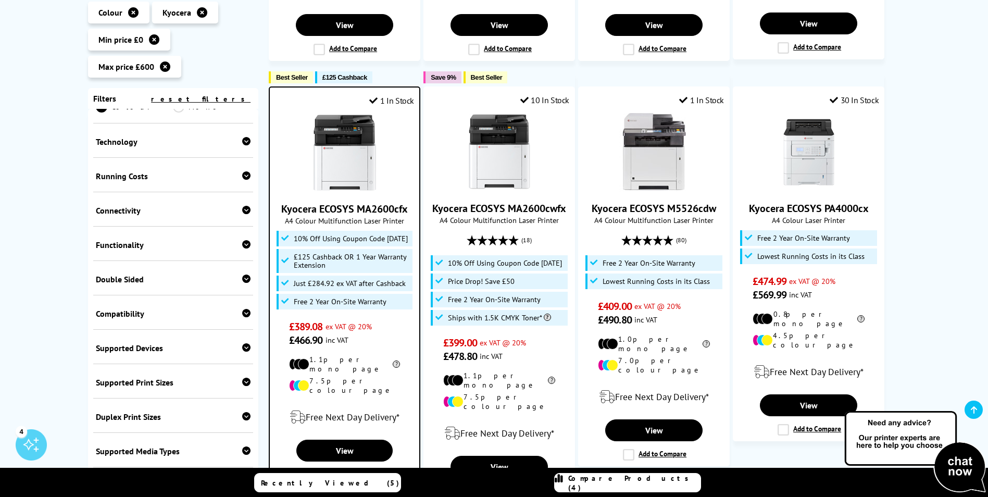
click at [619, 485] on span "Compare Products (4)" at bounding box center [634, 482] width 132 height 19
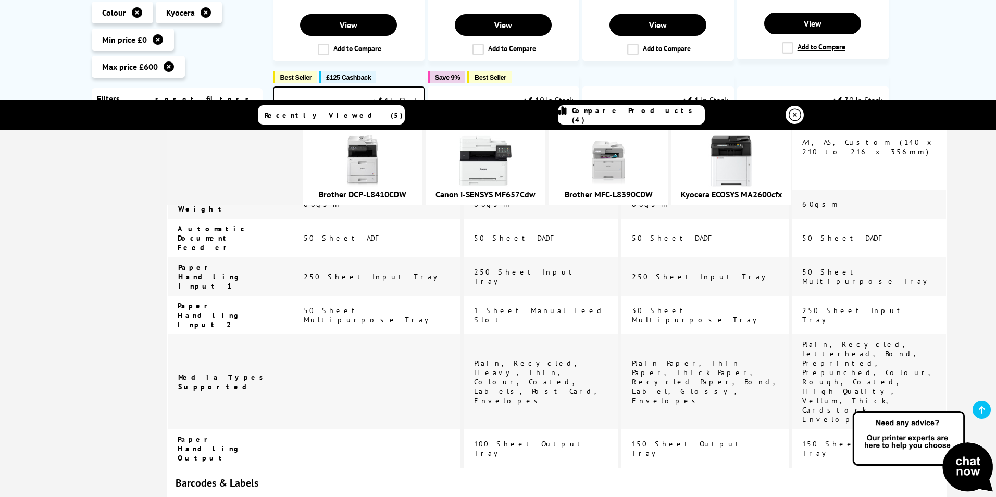
scroll to position [2616, 0]
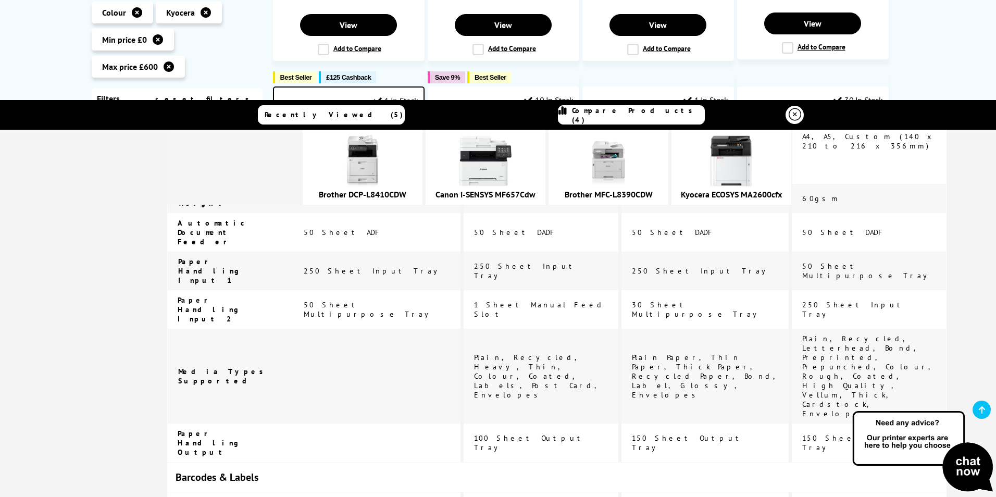
click at [627, 122] on link "Compare Products (4)" at bounding box center [631, 114] width 147 height 19
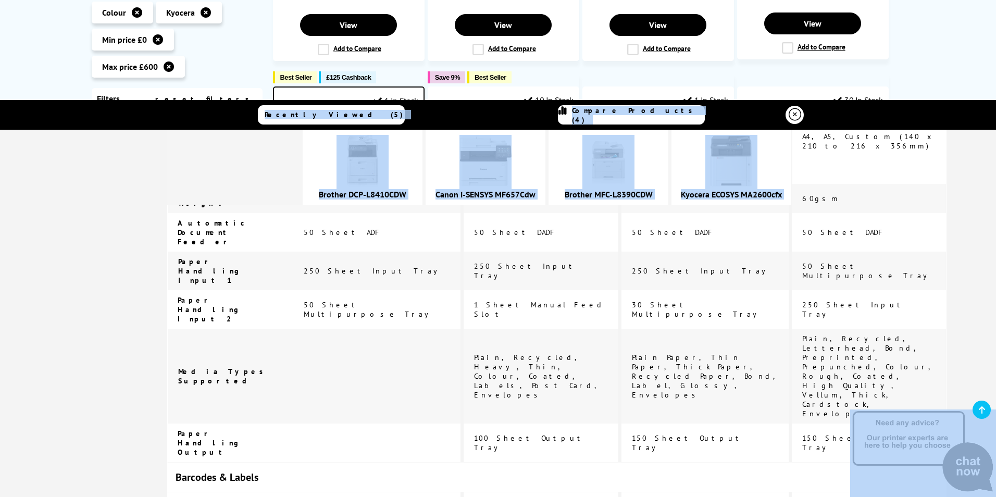
drag, startPoint x: 286, startPoint y: 147, endPoint x: 759, endPoint y: 458, distance: 565.9
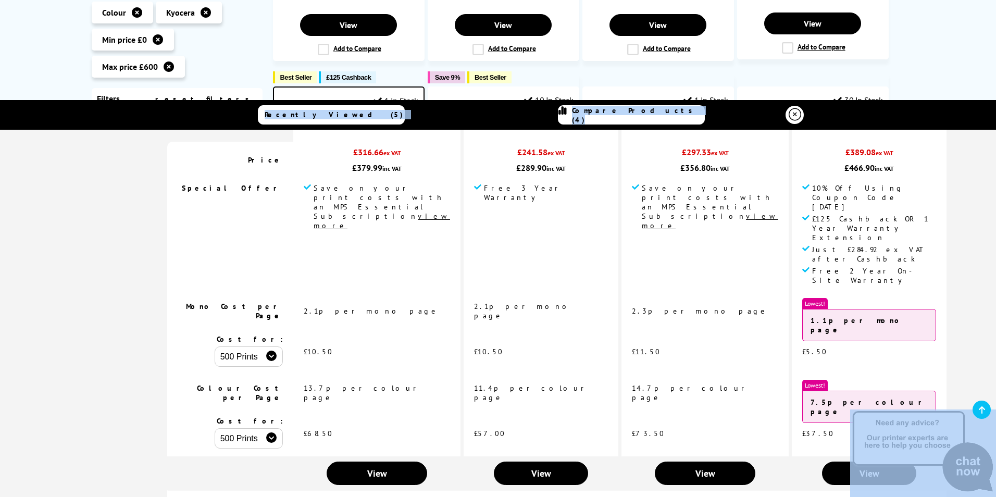
scroll to position [0, 0]
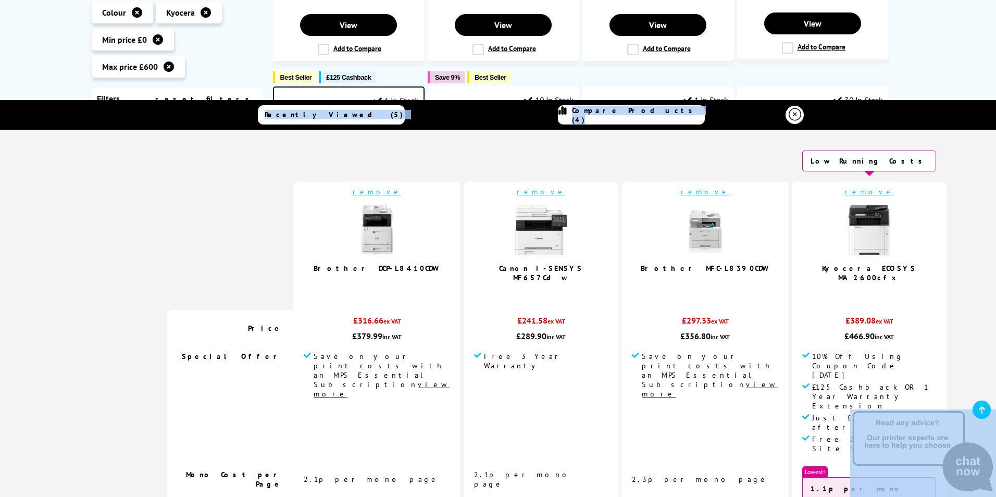
copy div "Low Running Costs remove Brother DCP-L8410CDW 5.0 / 5 remove Canon i-SENSYS MF6…"
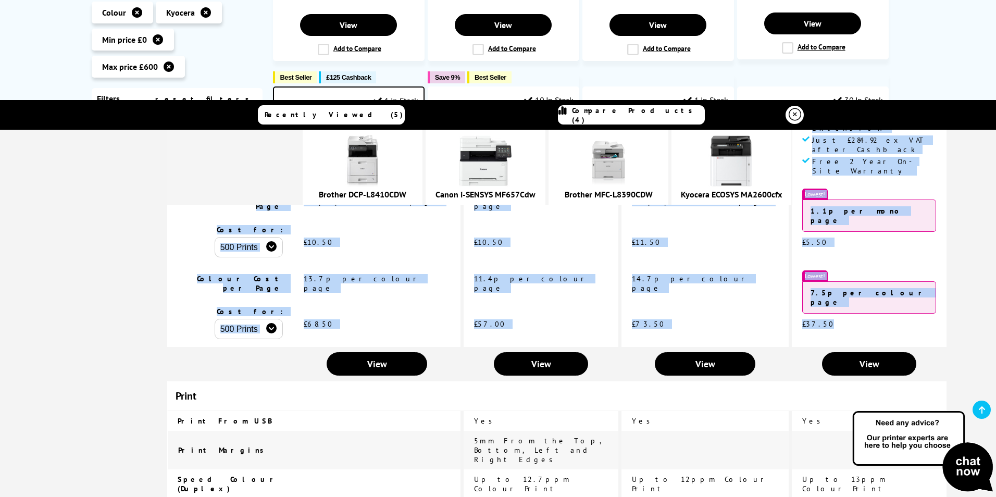
scroll to position [250, 0]
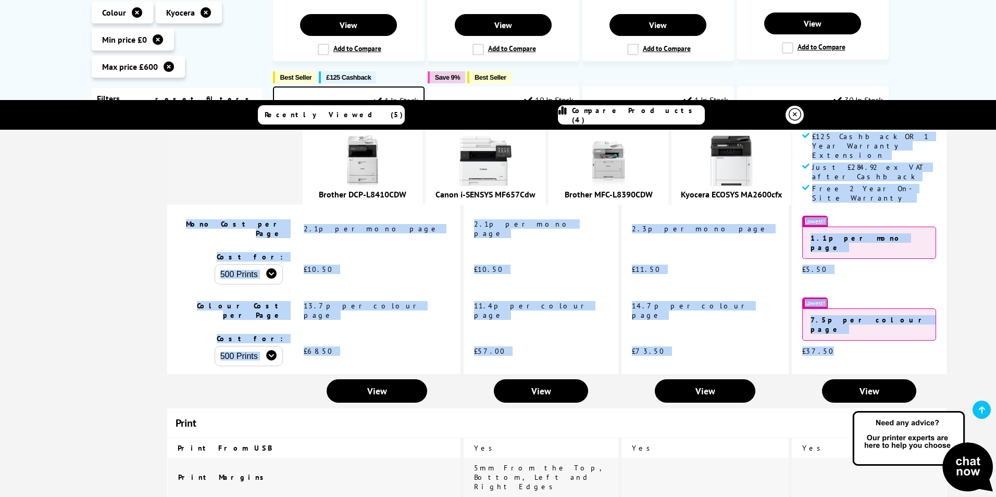
drag, startPoint x: 302, startPoint y: 183, endPoint x: 737, endPoint y: 311, distance: 453.1
copy tbody "remove Brother DCP-L8410CDW 5.0 / 5 remove Canon i-SENSYS MF657Cdw 5.0 / 5 remo…"
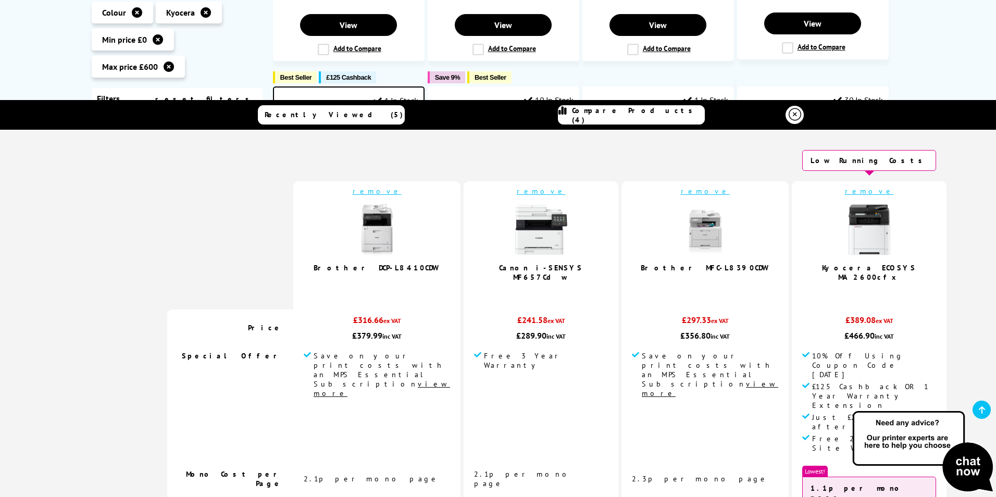
scroll to position [0, 0]
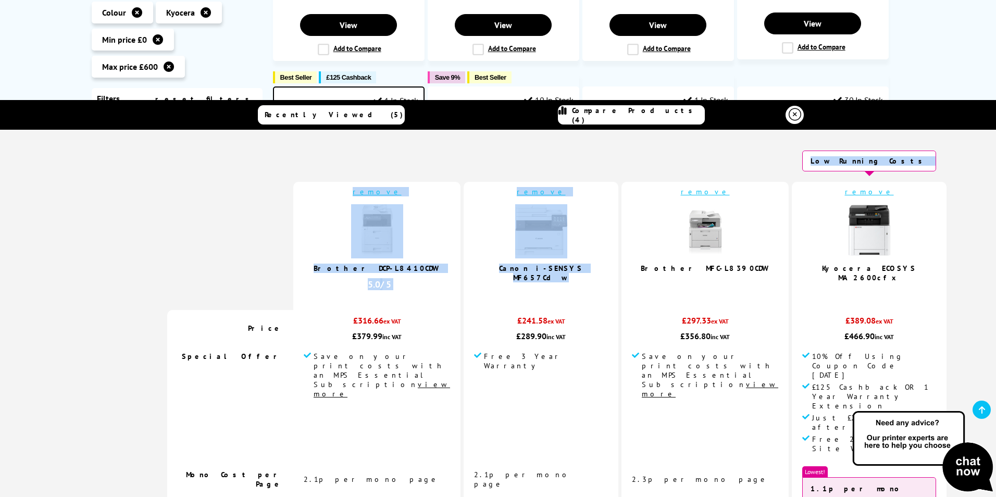
drag, startPoint x: 331, startPoint y: 172, endPoint x: 550, endPoint y: 269, distance: 239.2
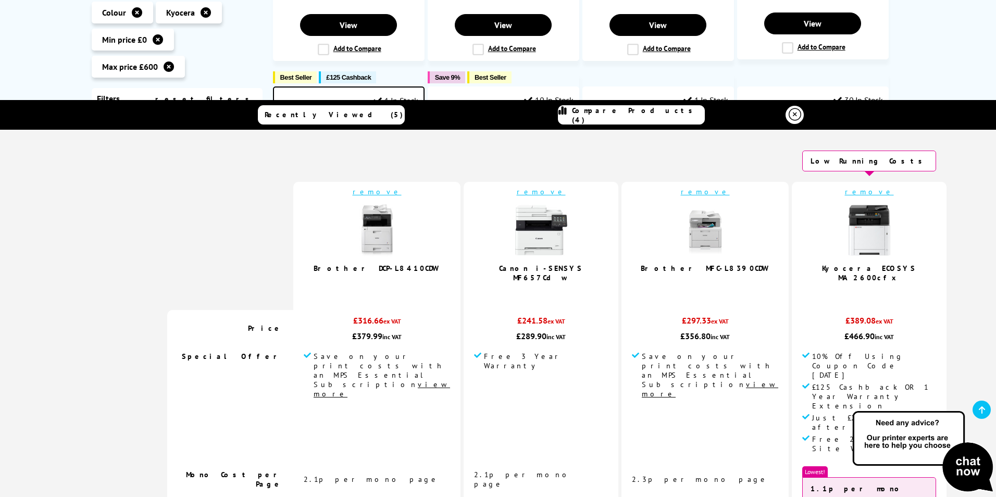
drag, startPoint x: 550, startPoint y: 269, endPoint x: 898, endPoint y: 258, distance: 348.0
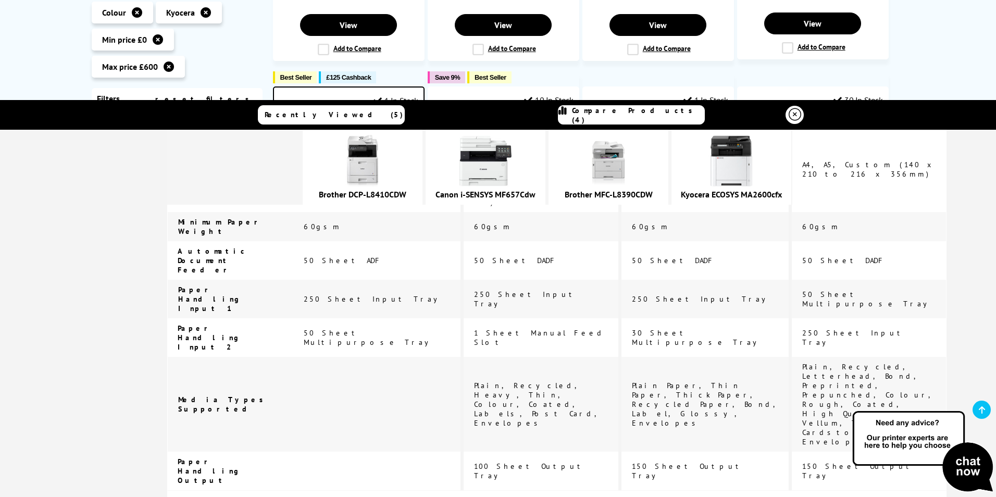
scroll to position [2616, 0]
